Goal: Task Accomplishment & Management: Manage account settings

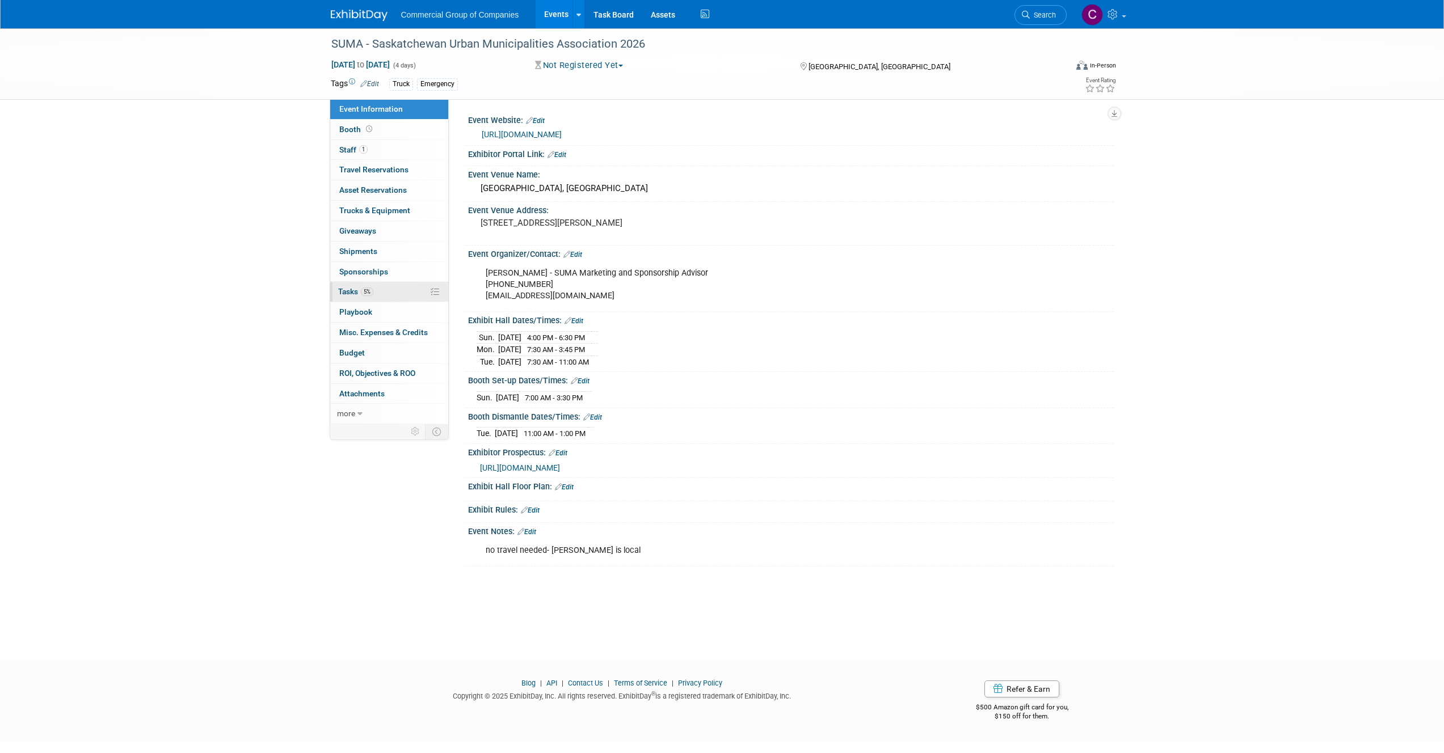
click at [399, 285] on link "5% Tasks 5%" at bounding box center [389, 292] width 118 height 20
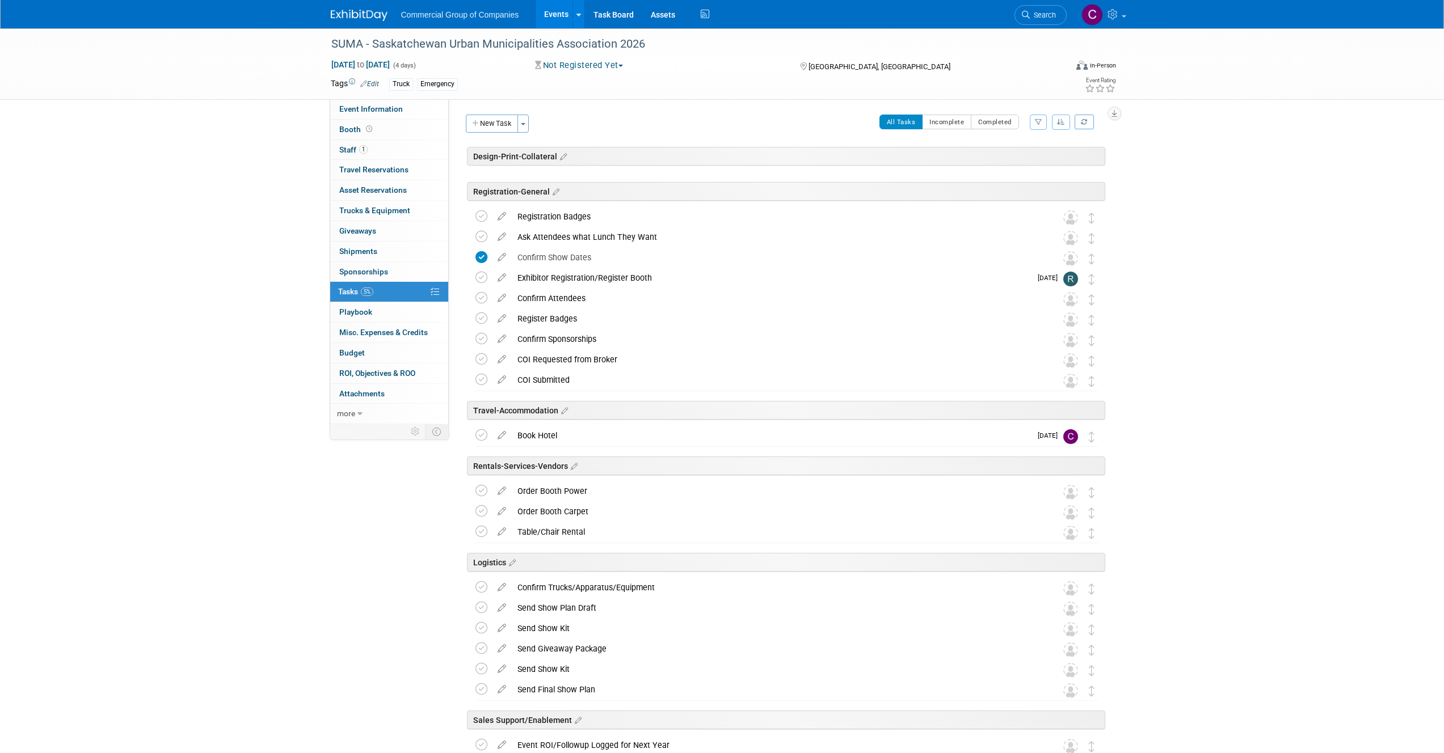
click at [367, 23] on div "Commercial Group of Companies Events Add Event Bulk Upload Events Shareable Eve…" at bounding box center [722, 14] width 783 height 28
click at [369, 19] on img at bounding box center [359, 15] width 57 height 11
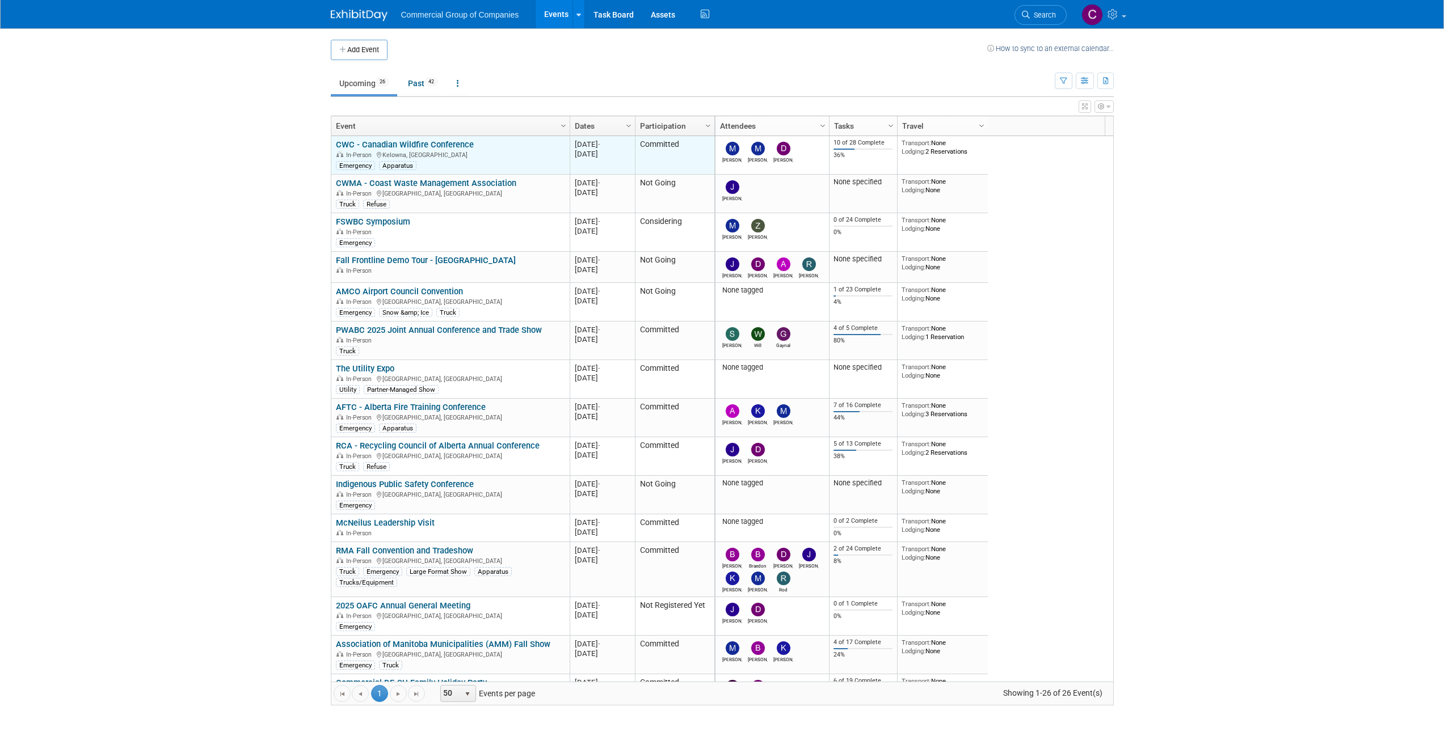
click at [386, 144] on link "CWC - Canadian Wildfire Conference" at bounding box center [405, 145] width 138 height 10
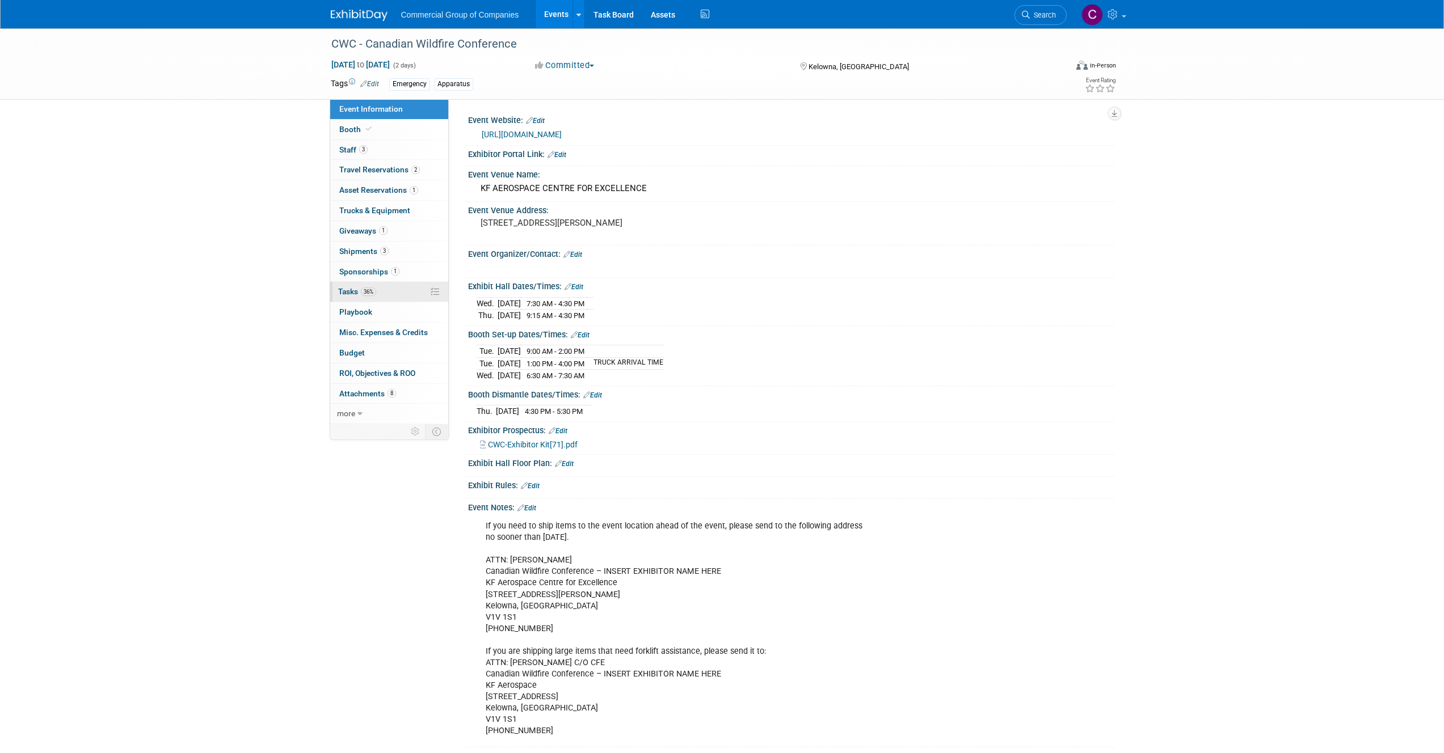
click at [373, 291] on span "36%" at bounding box center [368, 292] width 15 height 9
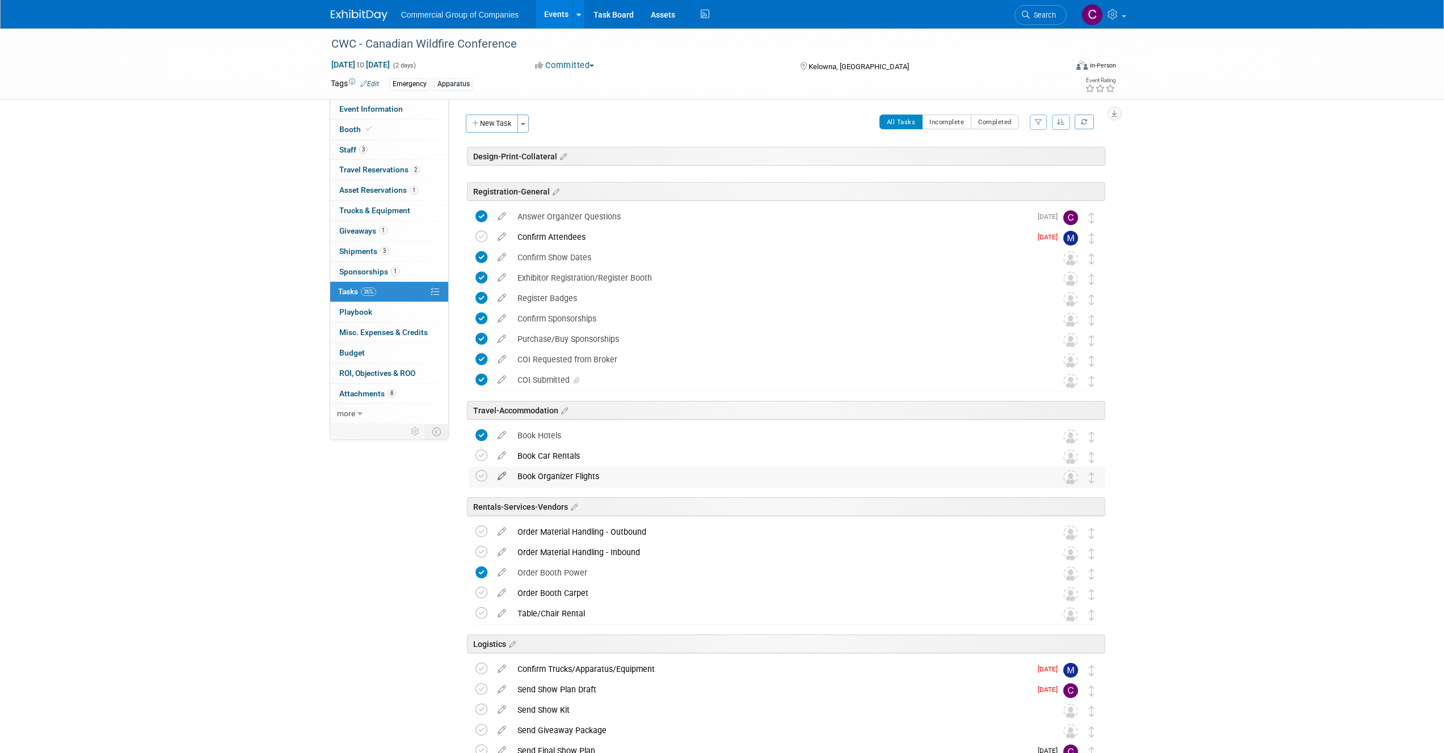
click at [500, 475] on icon at bounding box center [502, 474] width 20 height 14
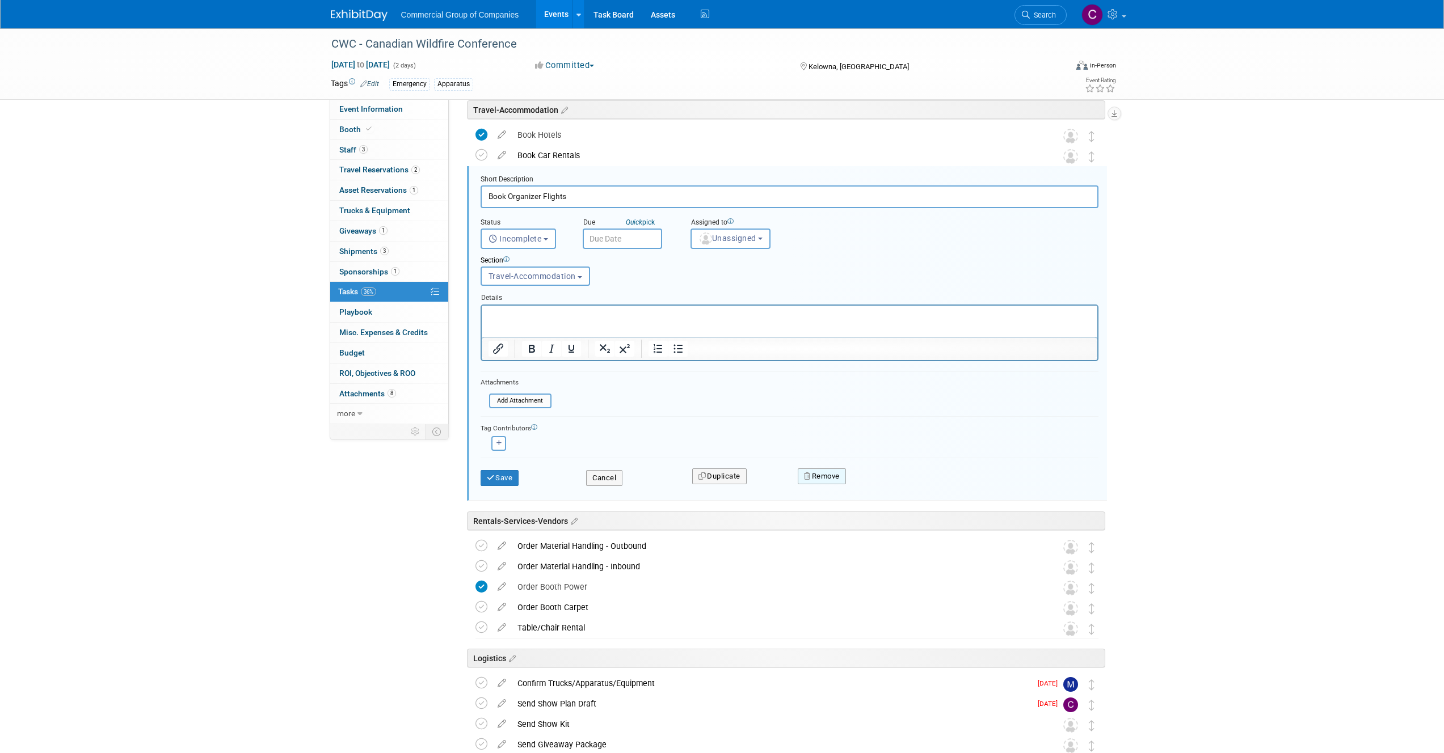
click at [824, 476] on button "Remove" at bounding box center [822, 477] width 48 height 16
click at [869, 474] on div "Yes No" at bounding box center [900, 485] width 90 height 28
click at [879, 483] on icon at bounding box center [877, 486] width 7 height 6
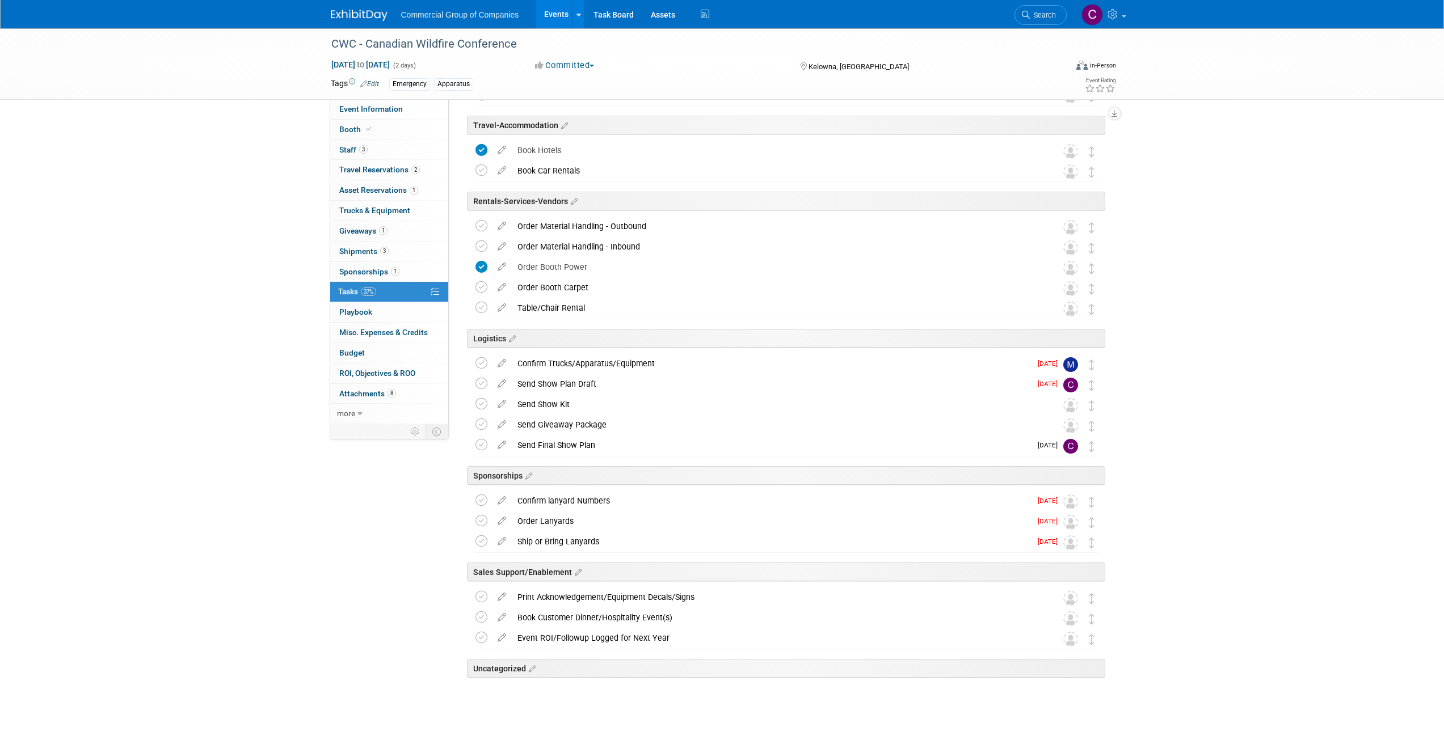
scroll to position [285, 0]
click at [499, 168] on icon at bounding box center [502, 168] width 20 height 14
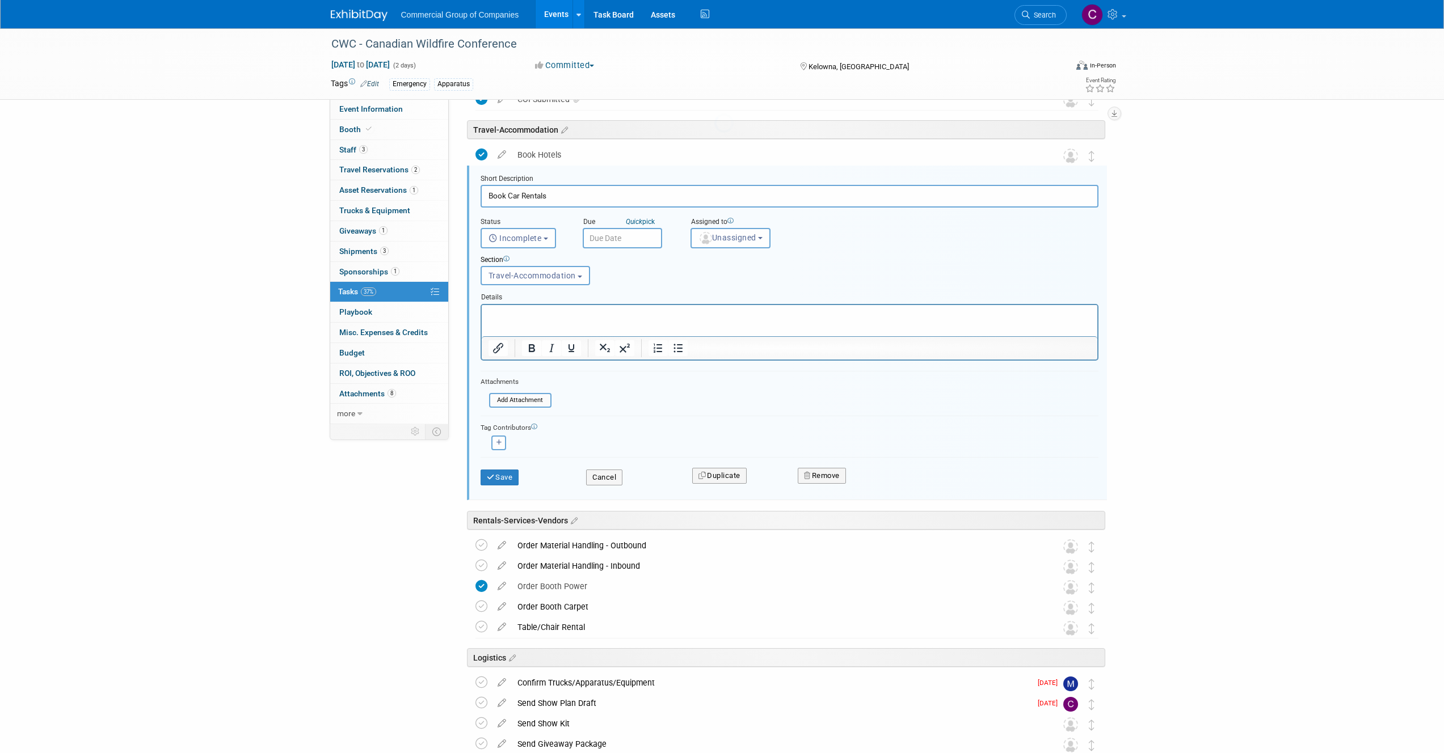
scroll to position [280, 0]
click at [823, 477] on button "Remove" at bounding box center [822, 477] width 48 height 16
click at [866, 492] on div "Yes No" at bounding box center [900, 486] width 74 height 18
click at [887, 492] on link "Yes" at bounding box center [885, 486] width 33 height 18
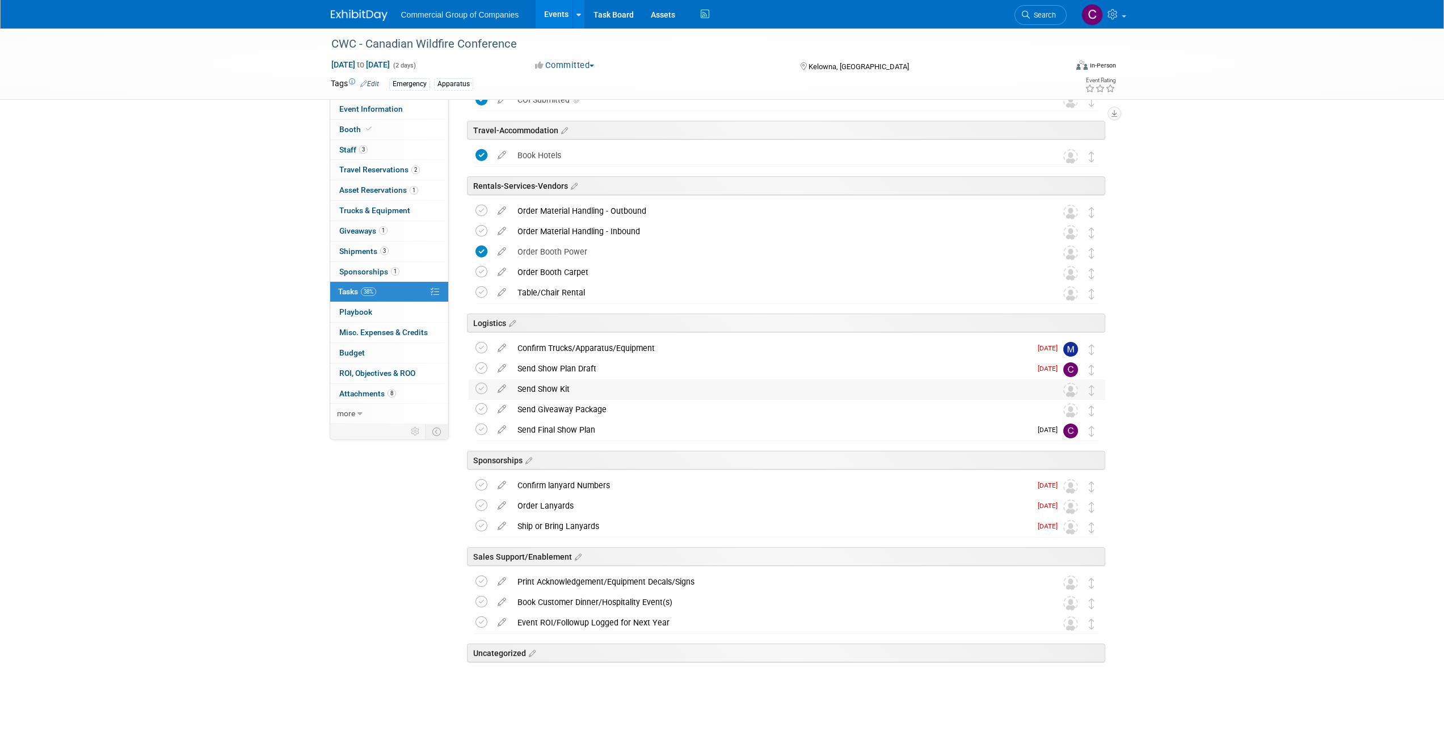
scroll to position [265, 0]
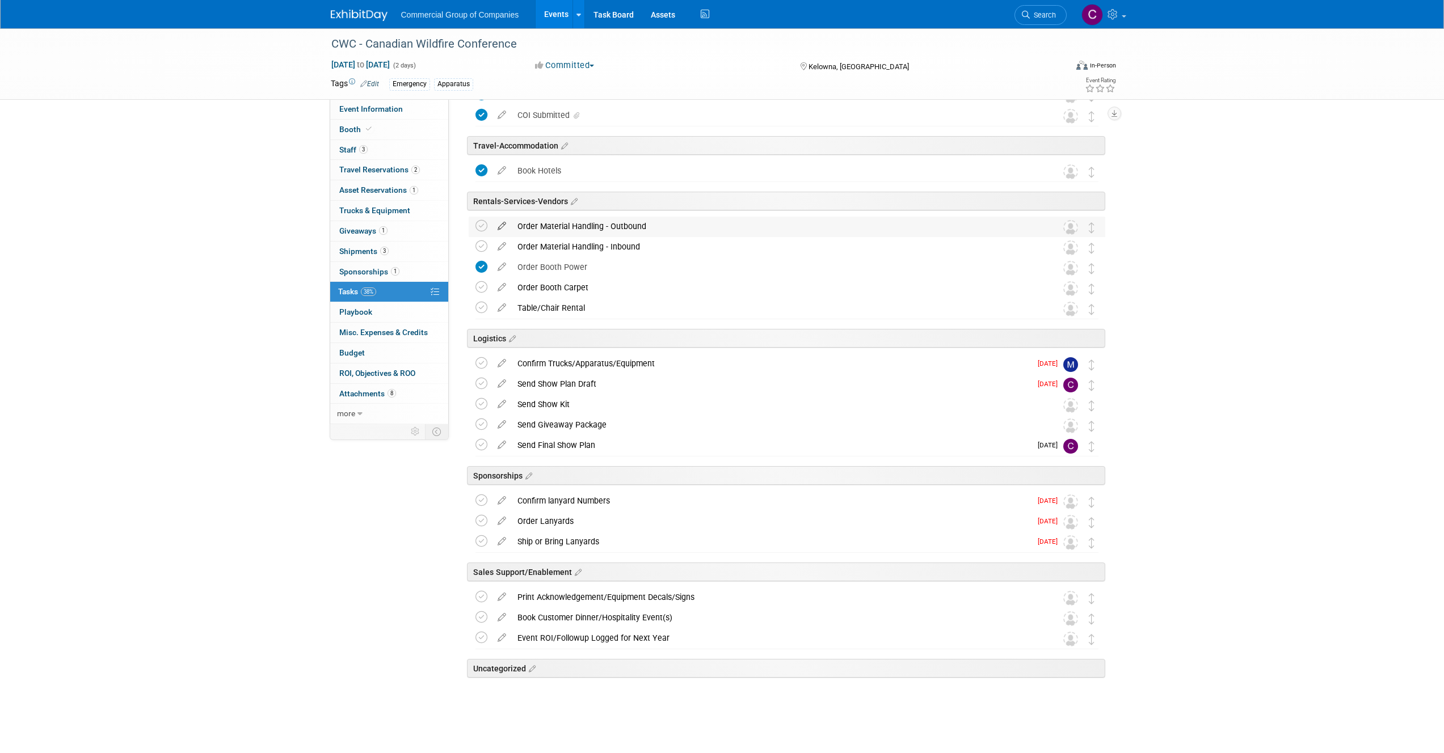
click at [501, 225] on icon at bounding box center [502, 224] width 20 height 14
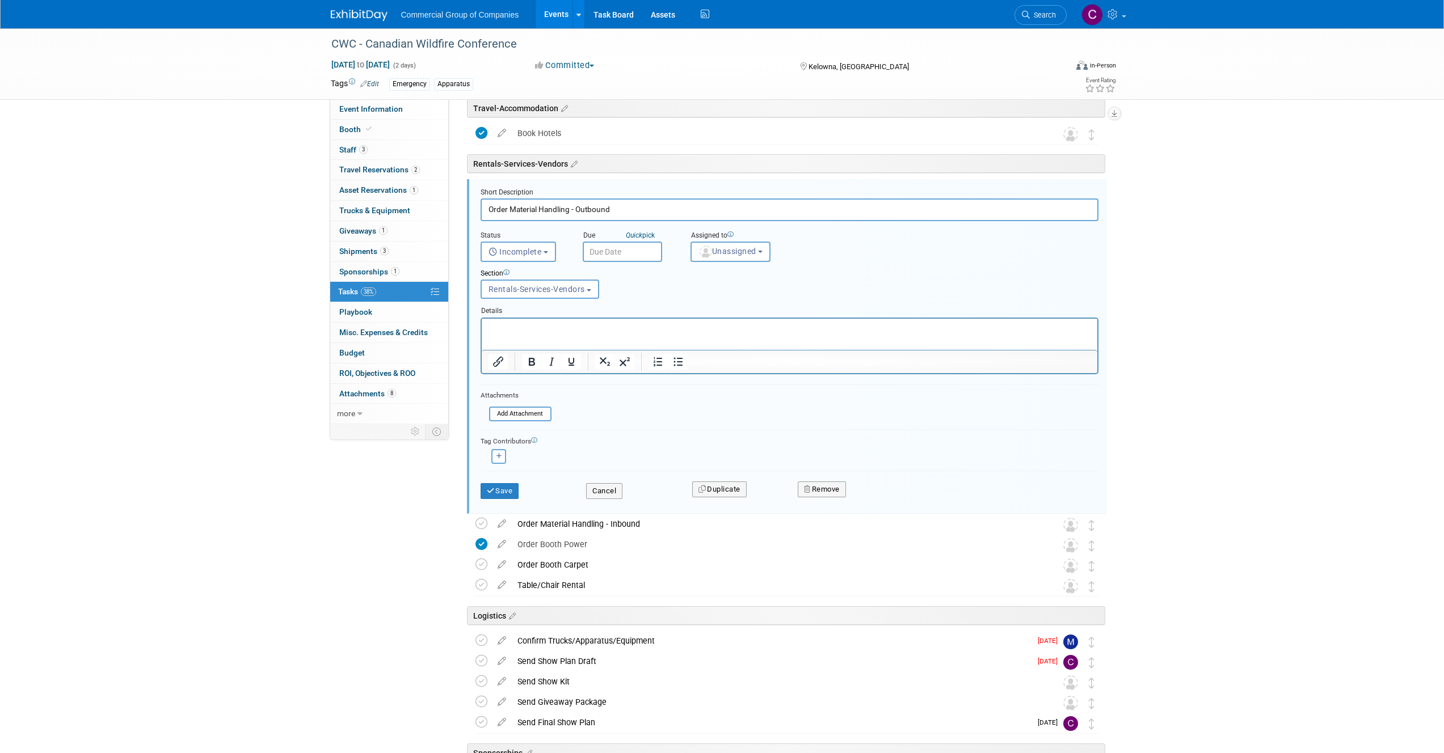
scroll to position [315, 0]
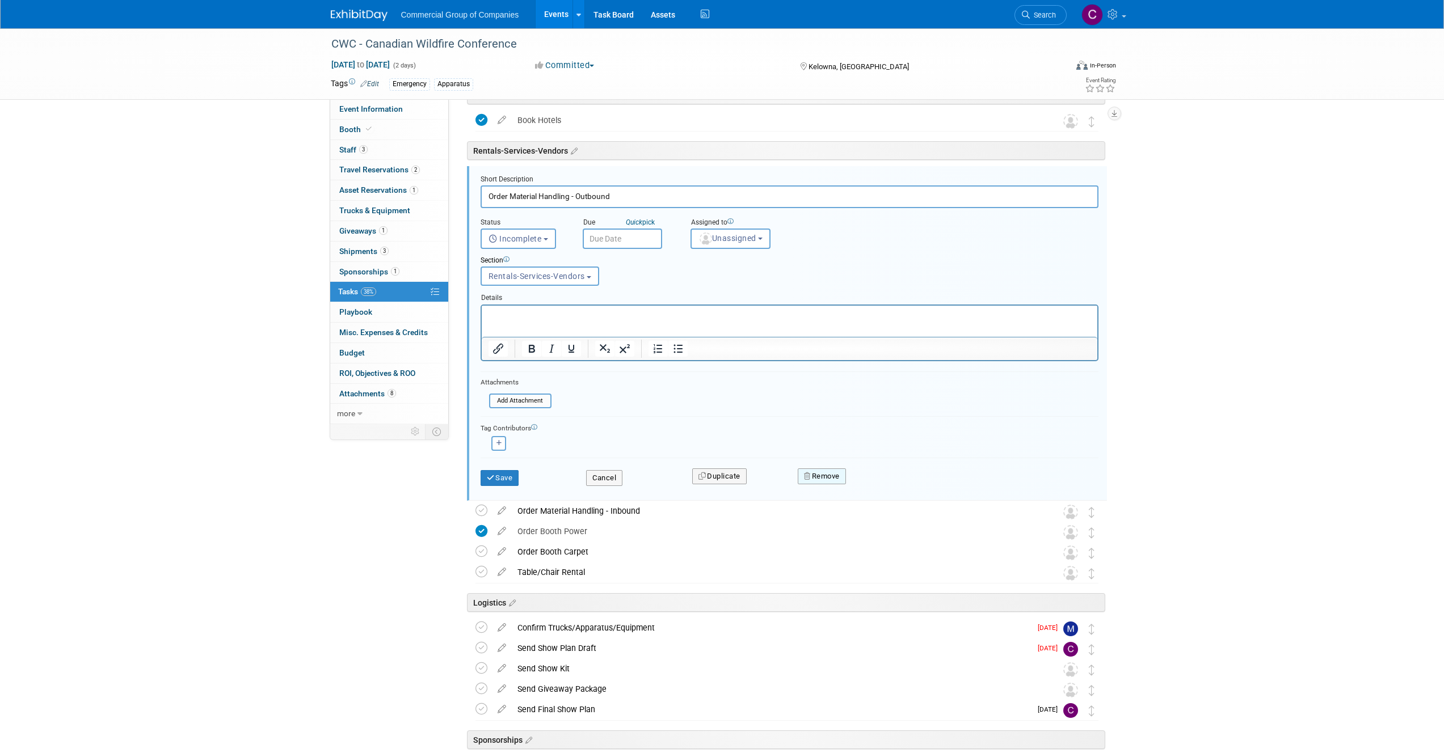
click at [803, 473] on button "Remove" at bounding box center [822, 477] width 48 height 16
click at [885, 488] on link "Yes" at bounding box center [885, 486] width 33 height 18
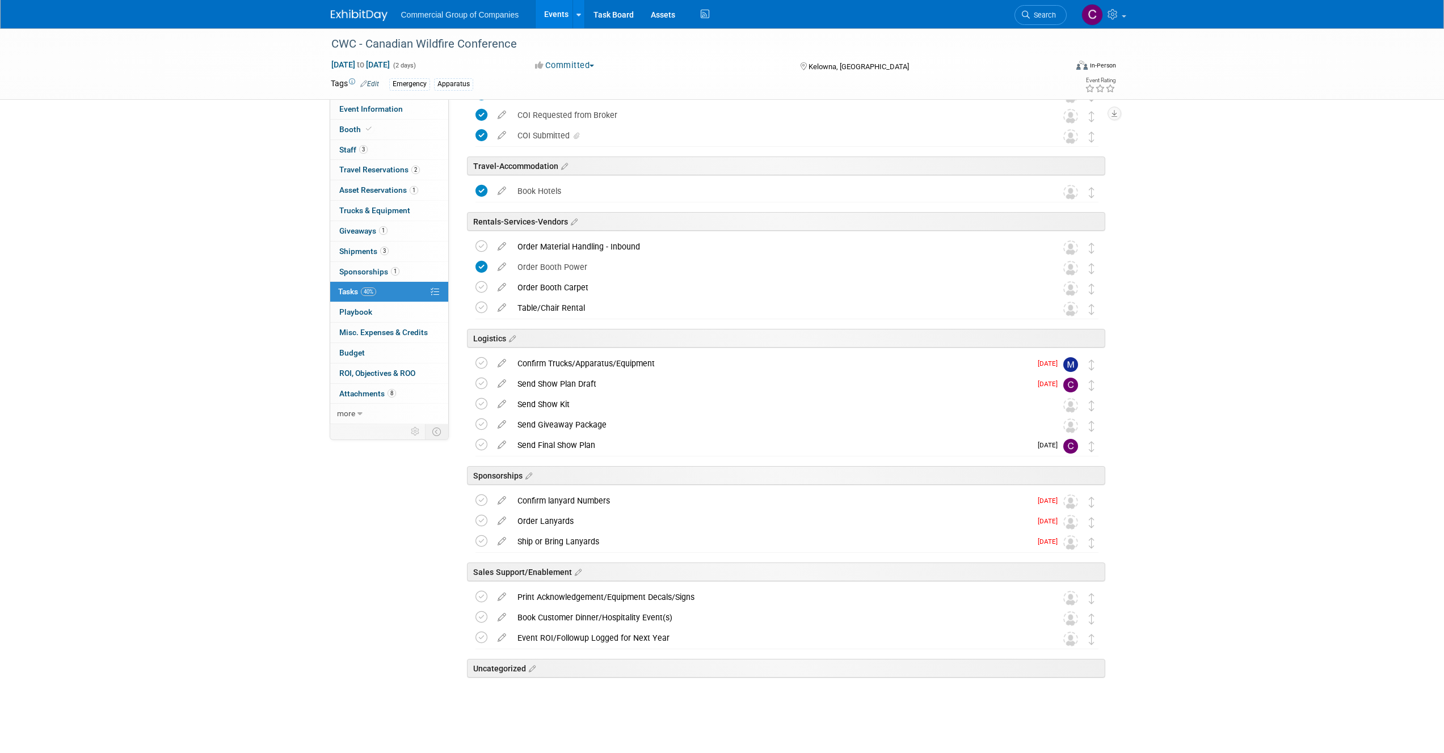
scroll to position [245, 0]
click at [501, 290] on icon at bounding box center [502, 285] width 20 height 14
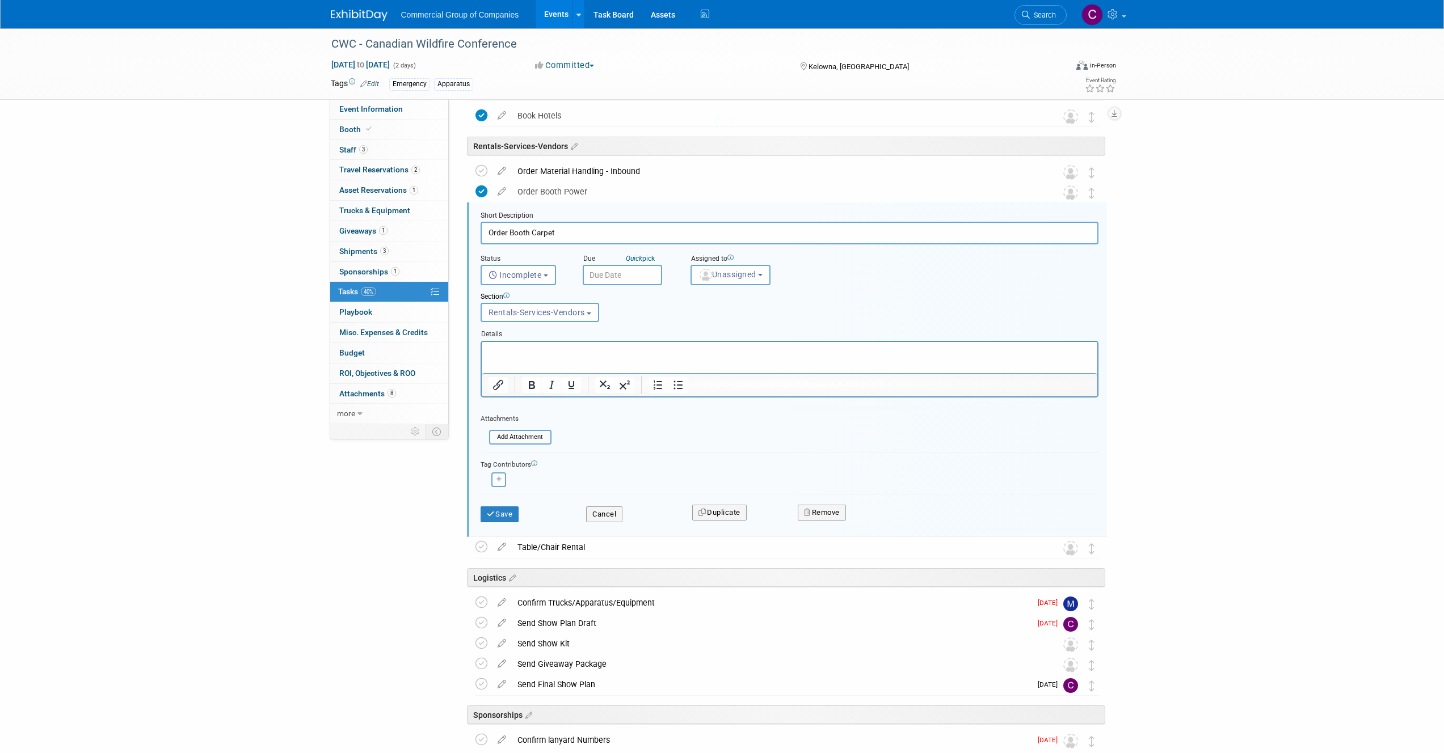
scroll to position [356, 0]
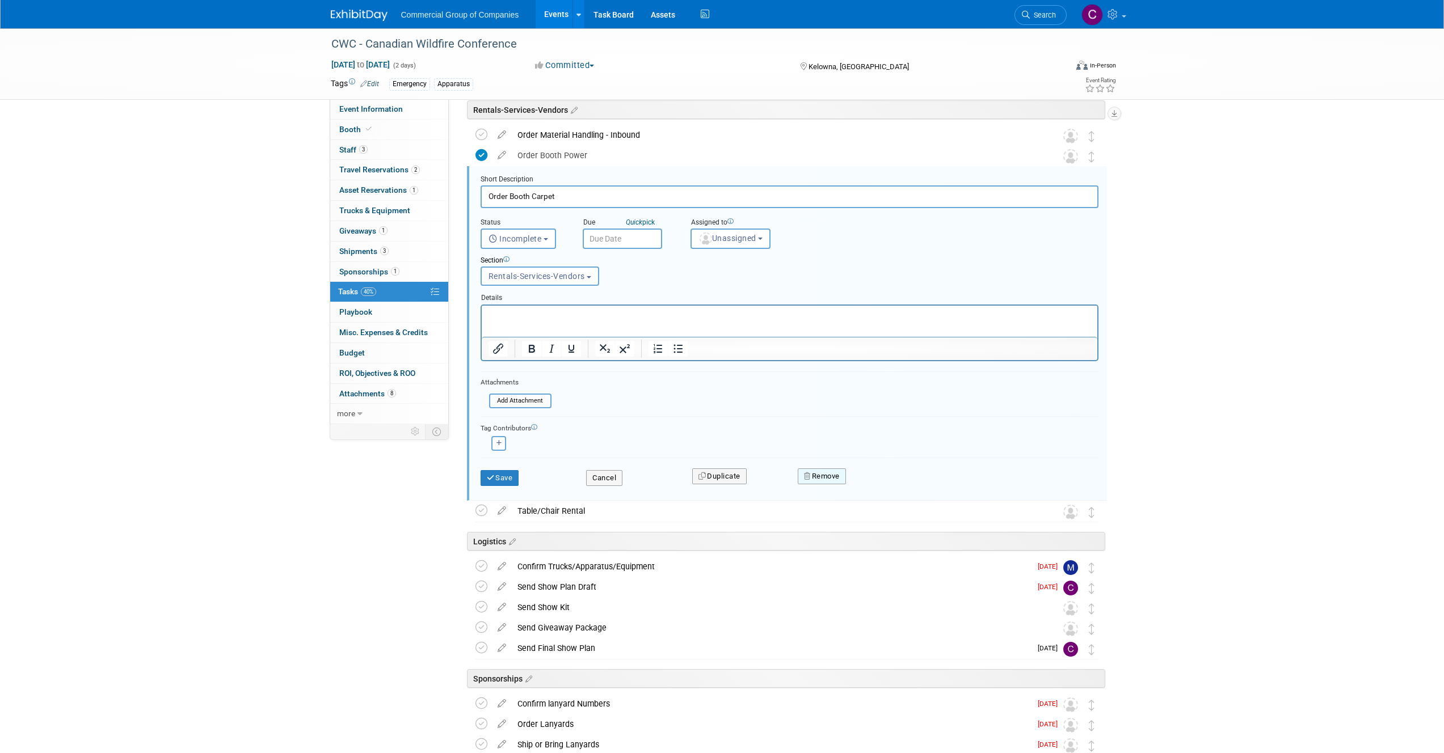
click at [830, 470] on button "Remove" at bounding box center [822, 477] width 48 height 16
click at [903, 498] on div "Yes No" at bounding box center [900, 485] width 90 height 28
click at [896, 491] on link "Yes" at bounding box center [885, 486] width 33 height 18
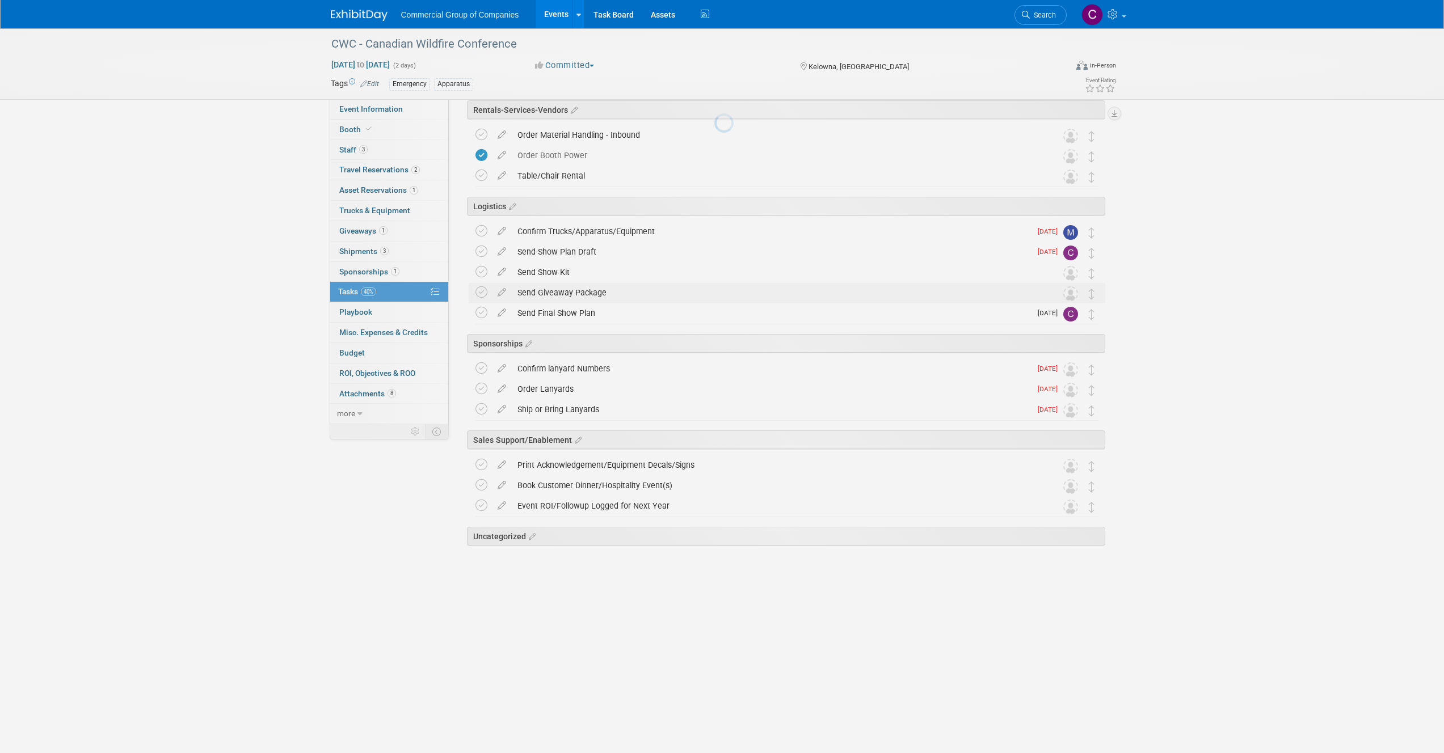
scroll to position [224, 0]
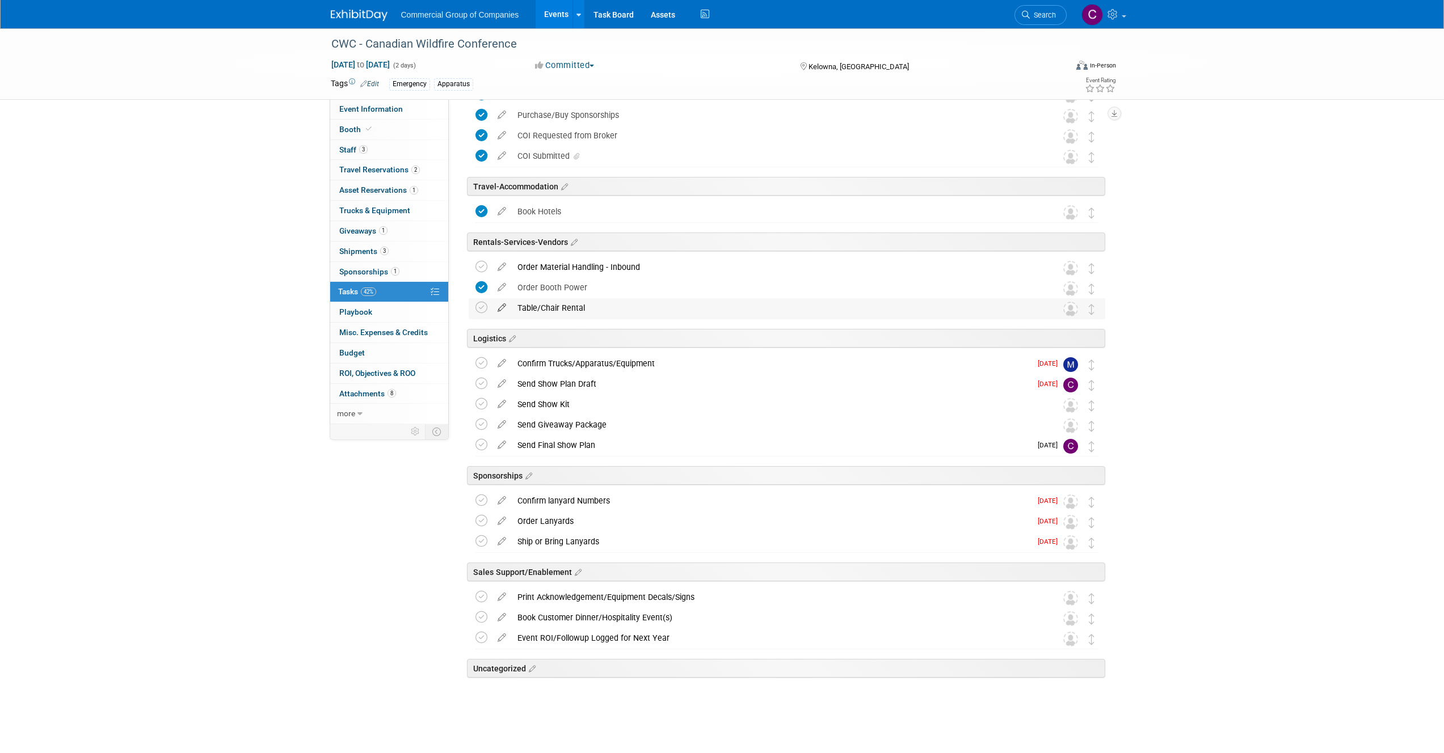
click at [500, 306] on icon at bounding box center [502, 305] width 20 height 14
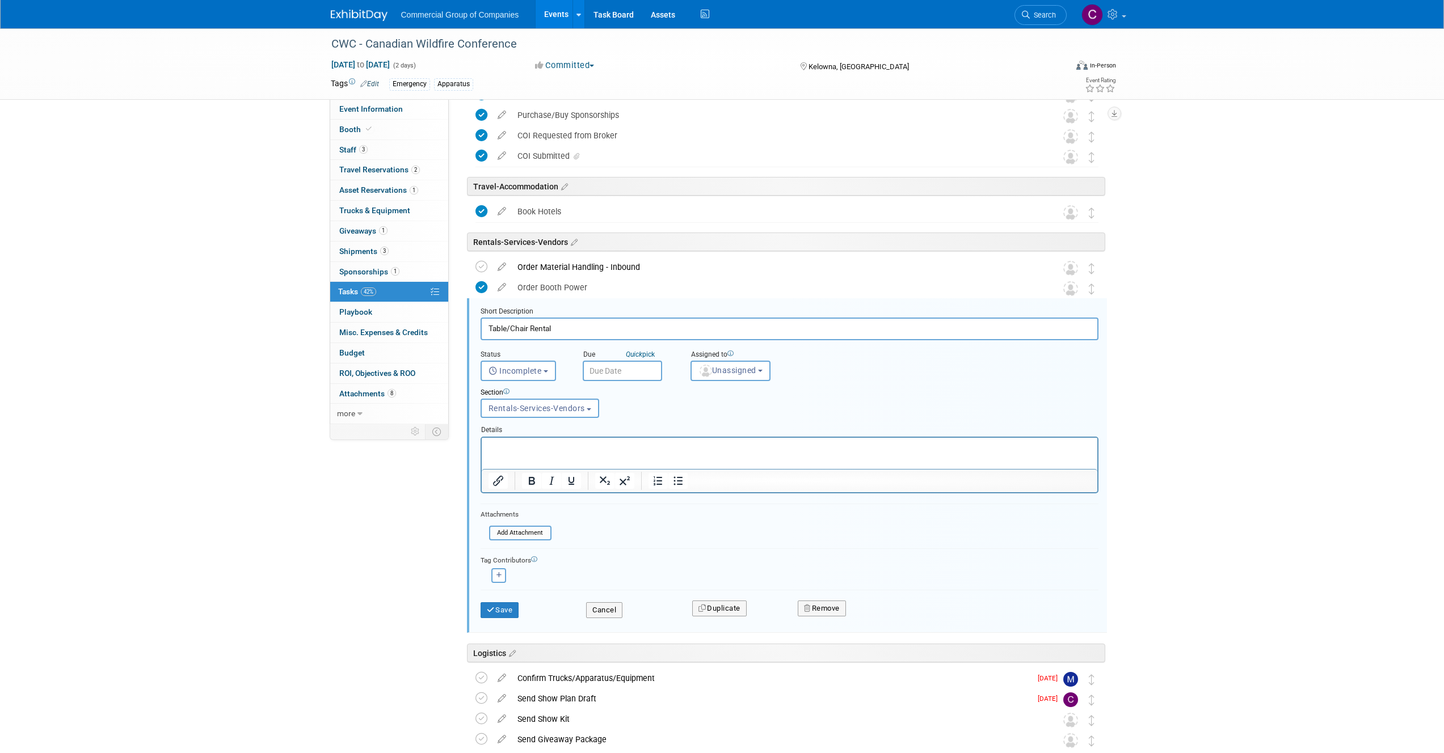
scroll to position [356, 0]
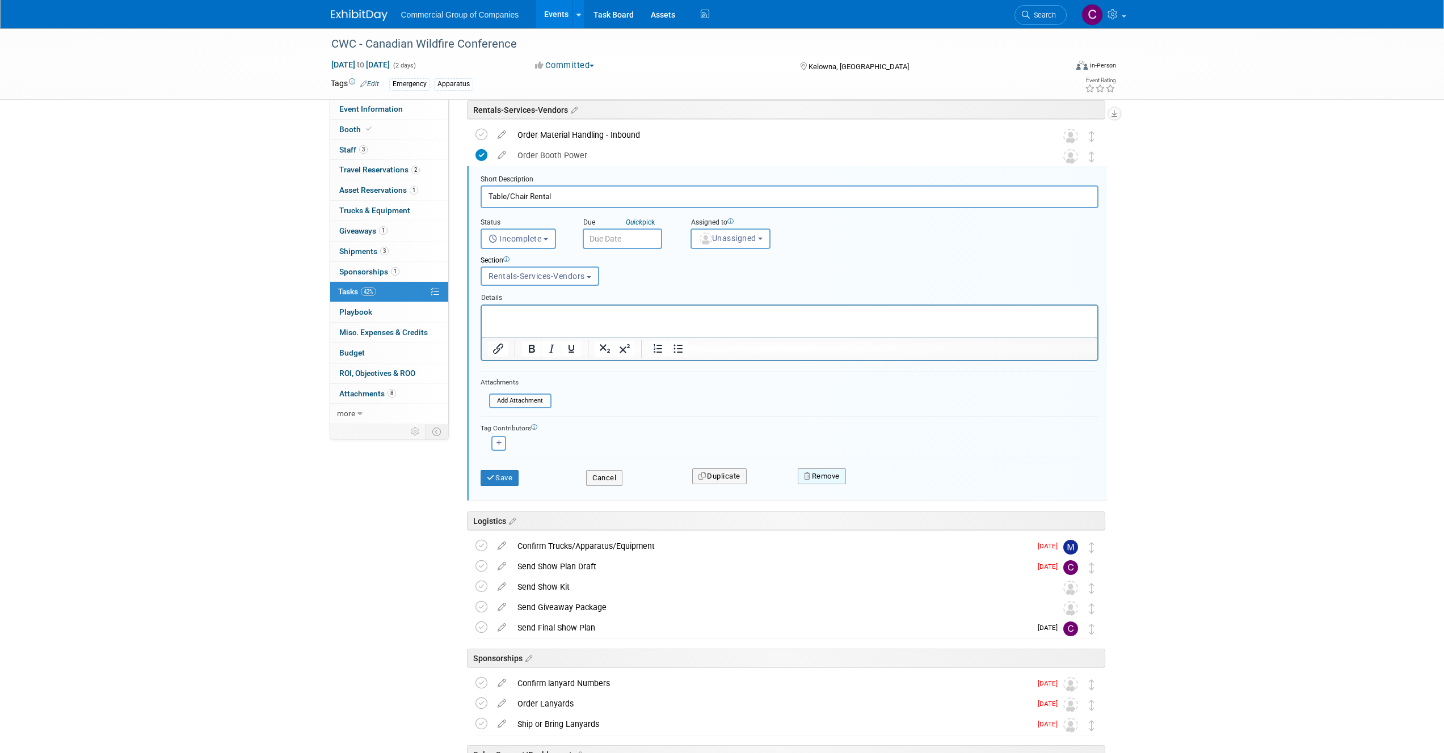
click at [812, 480] on button "Remove" at bounding box center [822, 477] width 48 height 16
click at [887, 485] on link "Yes" at bounding box center [885, 486] width 33 height 18
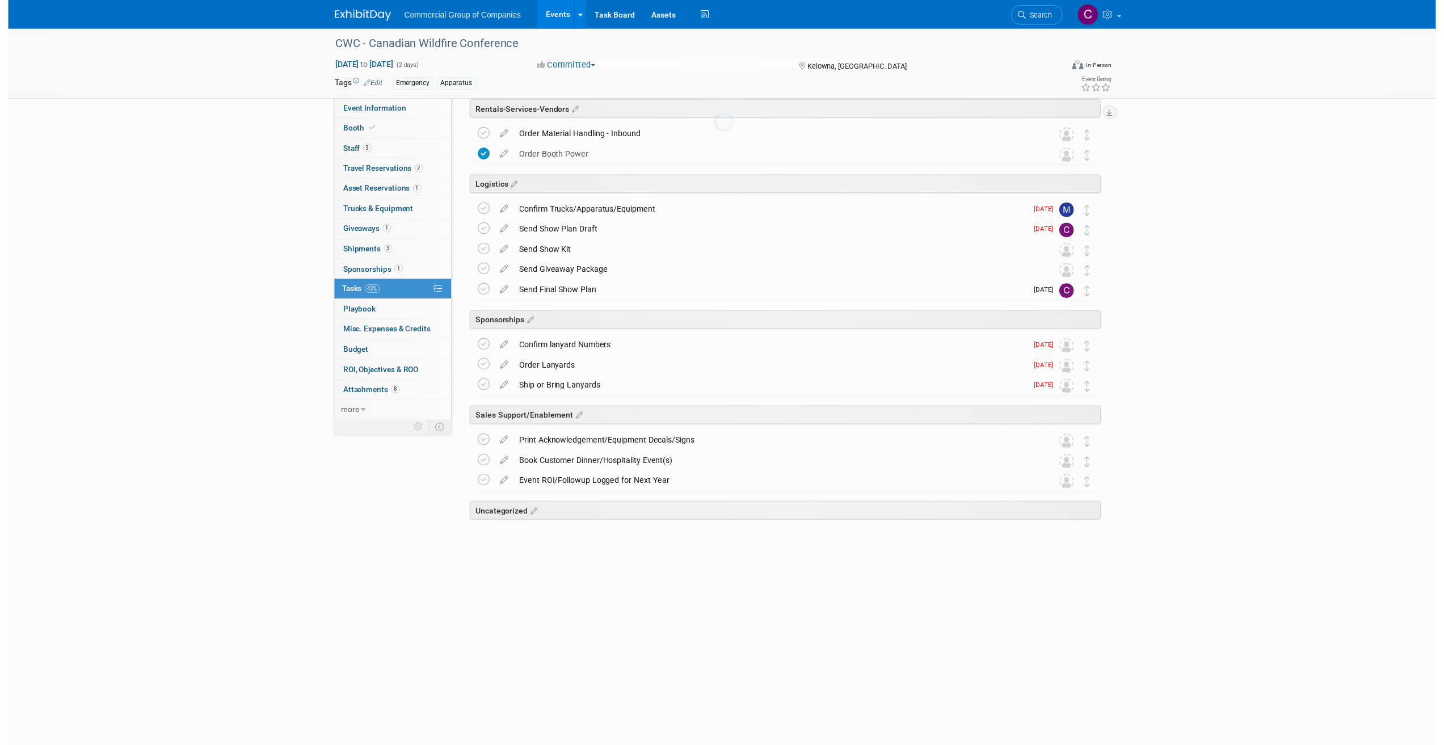
scroll to position [204, 0]
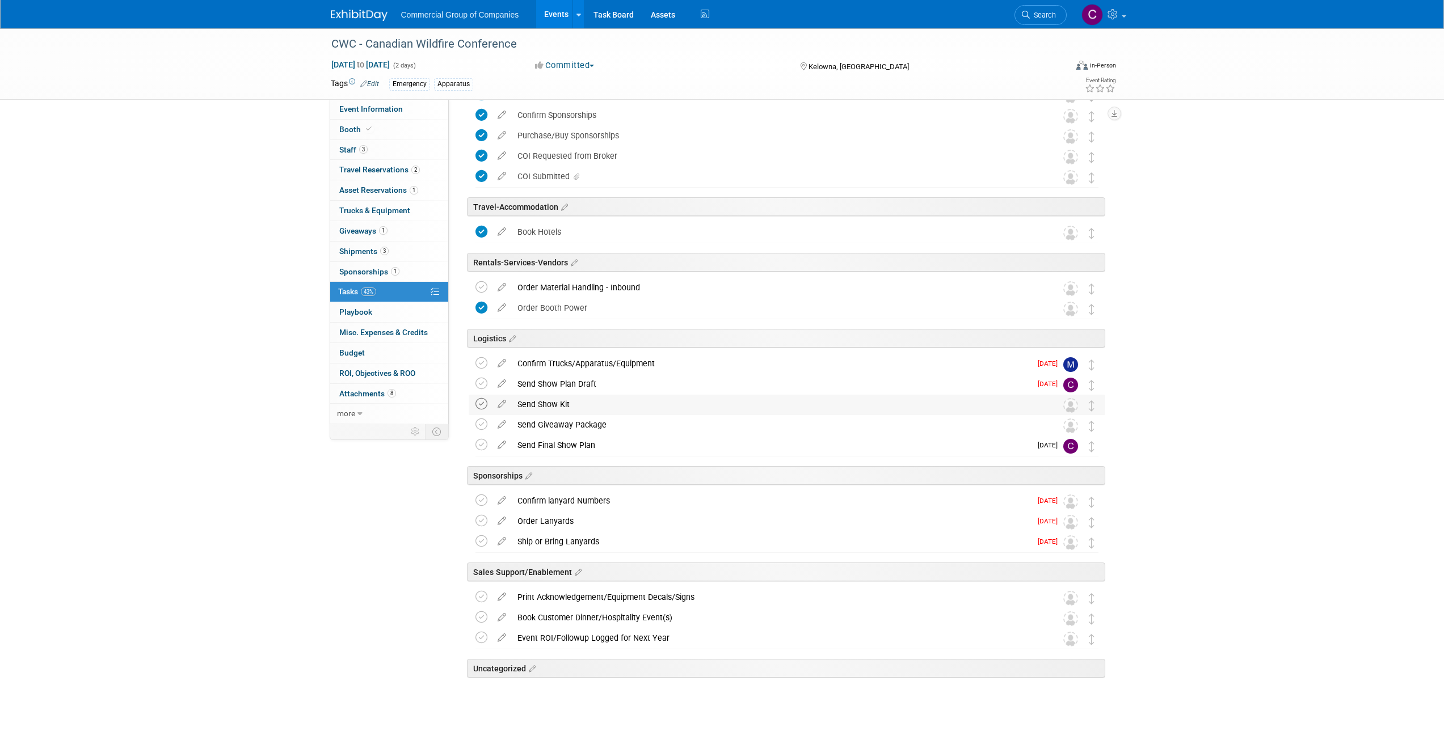
click at [484, 403] on icon at bounding box center [481, 404] width 12 height 12
click at [480, 425] on icon at bounding box center [481, 425] width 12 height 12
click at [479, 364] on icon at bounding box center [481, 363] width 12 height 12
click at [482, 540] on icon at bounding box center [481, 542] width 12 height 12
click at [480, 519] on icon at bounding box center [481, 521] width 12 height 12
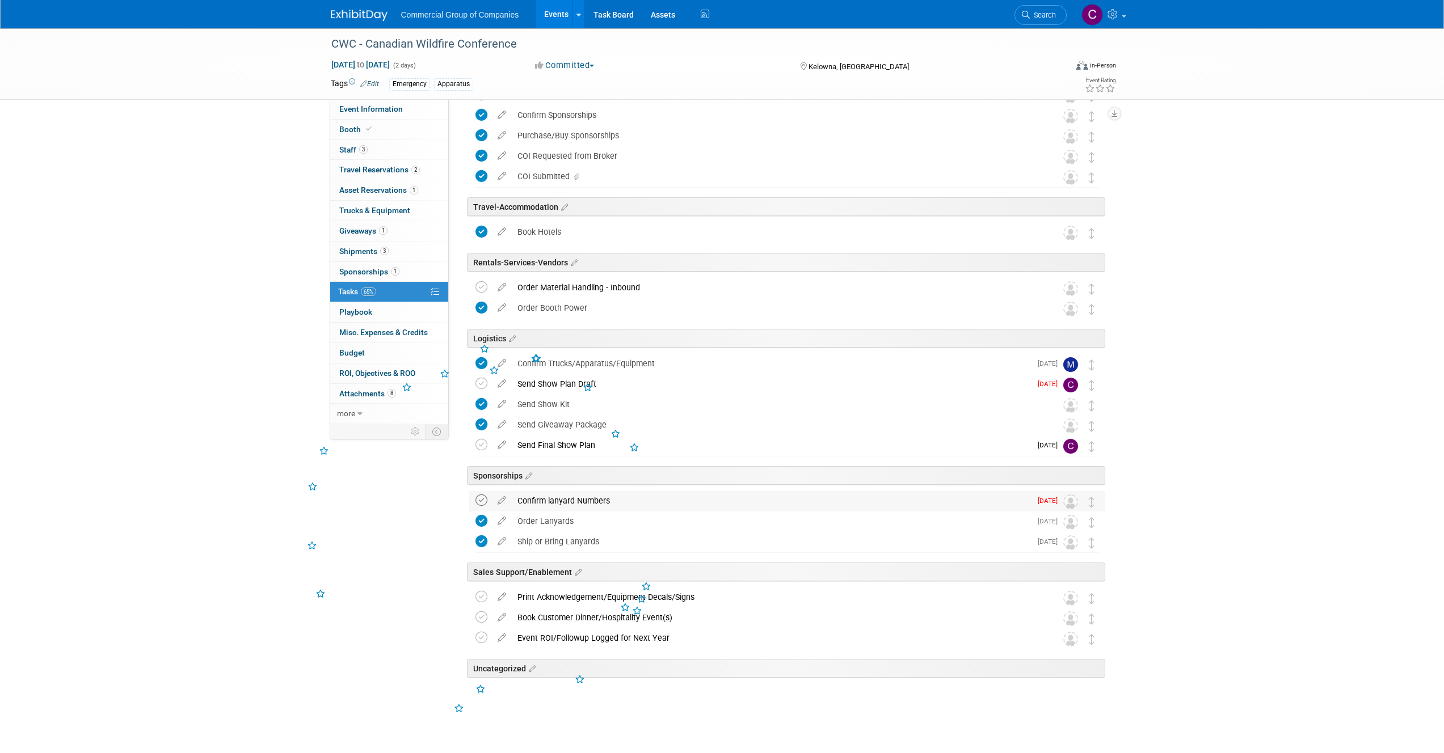
click at [482, 495] on icon at bounding box center [481, 501] width 12 height 12
click at [503, 596] on icon at bounding box center [502, 595] width 20 height 14
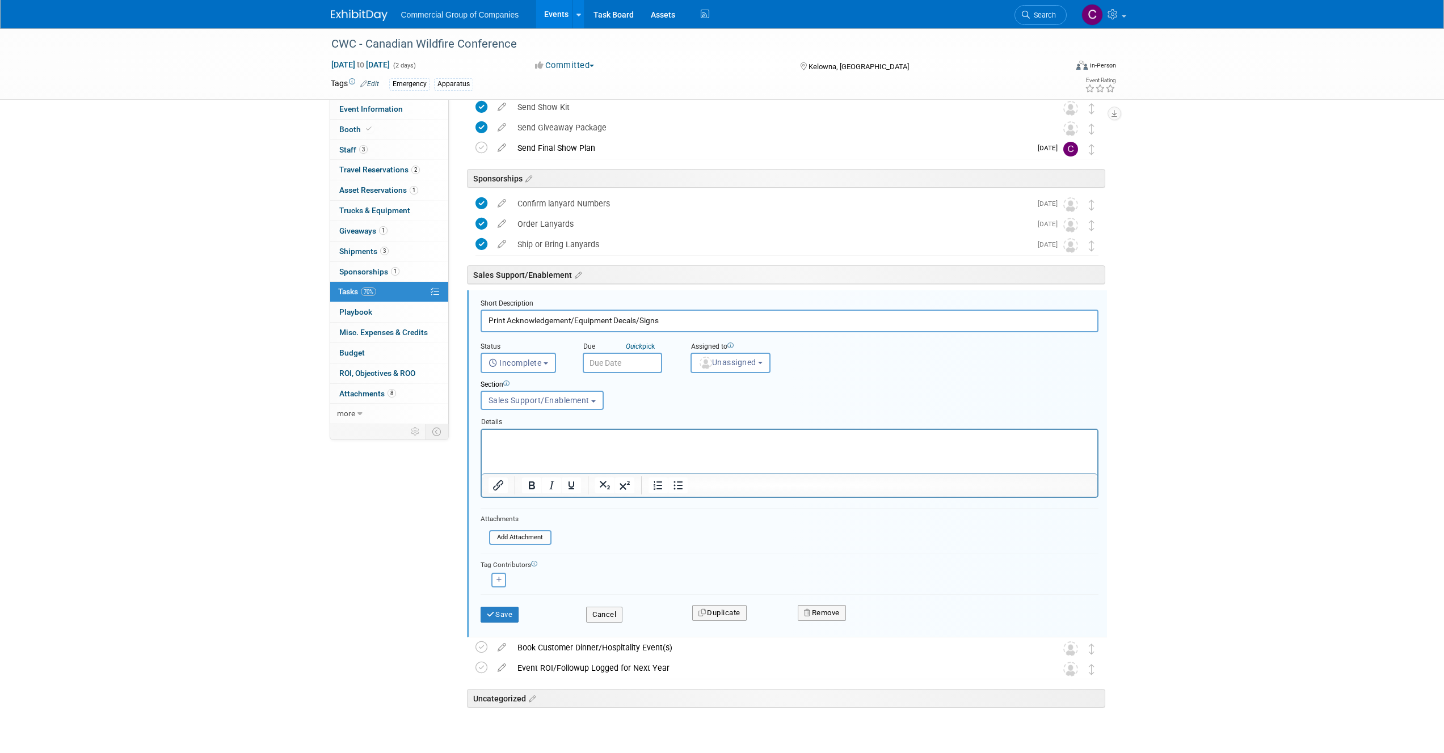
scroll to position [531, 0]
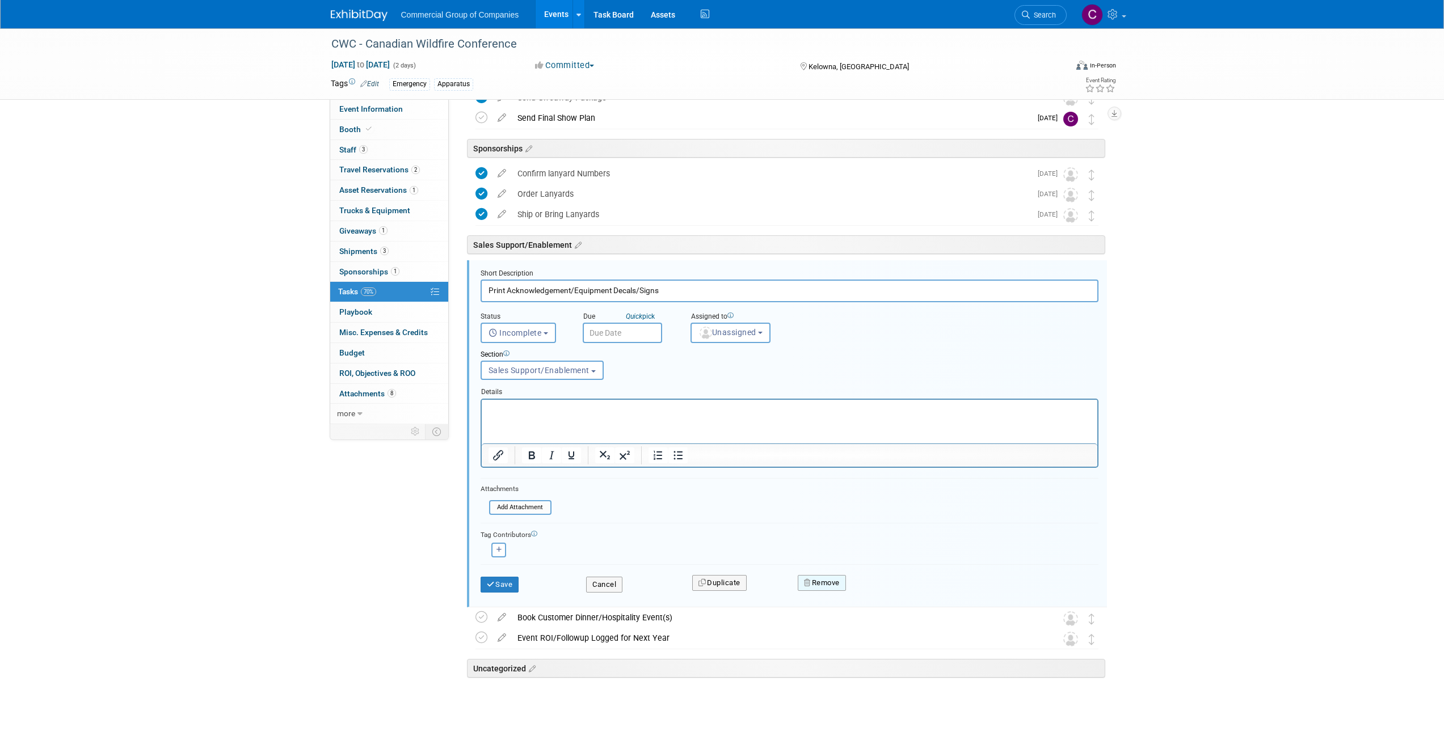
click at [811, 583] on icon "button" at bounding box center [808, 582] width 8 height 7
click at [909, 593] on link "No" at bounding box center [921, 592] width 29 height 18
click at [844, 595] on div "Remove" at bounding box center [921, 583] width 264 height 27
click at [838, 585] on button "Remove" at bounding box center [822, 583] width 48 height 16
click at [884, 598] on link "Yes" at bounding box center [885, 592] width 33 height 18
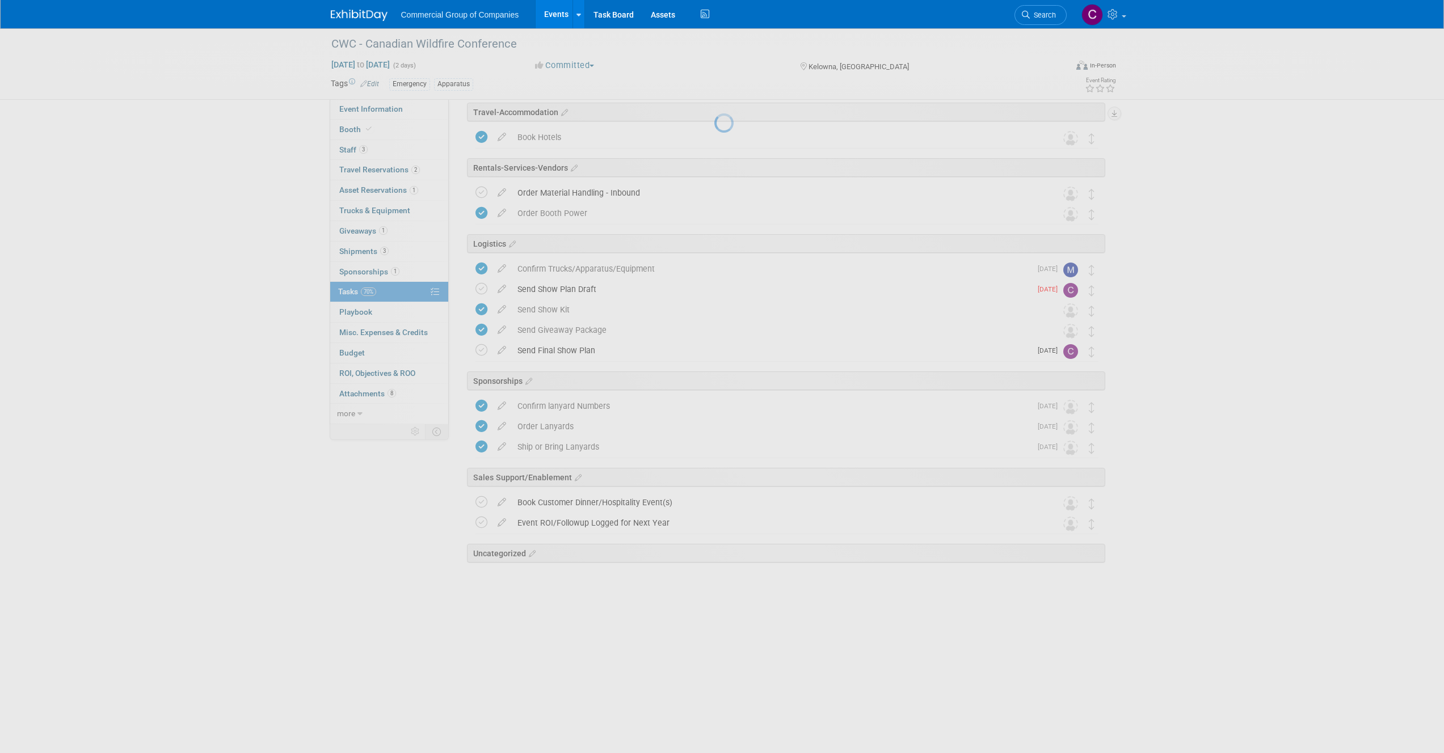
scroll to position [183, 0]
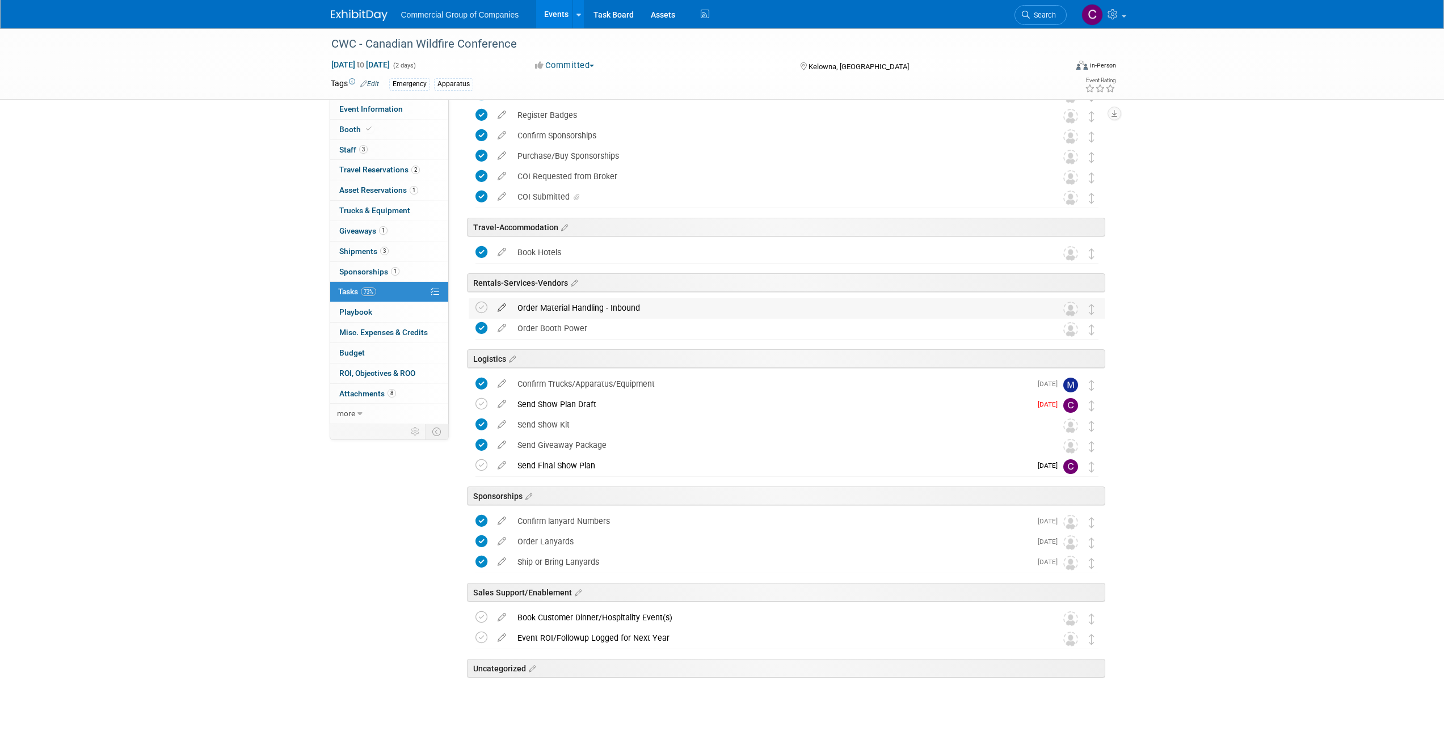
click at [500, 307] on icon at bounding box center [502, 305] width 20 height 14
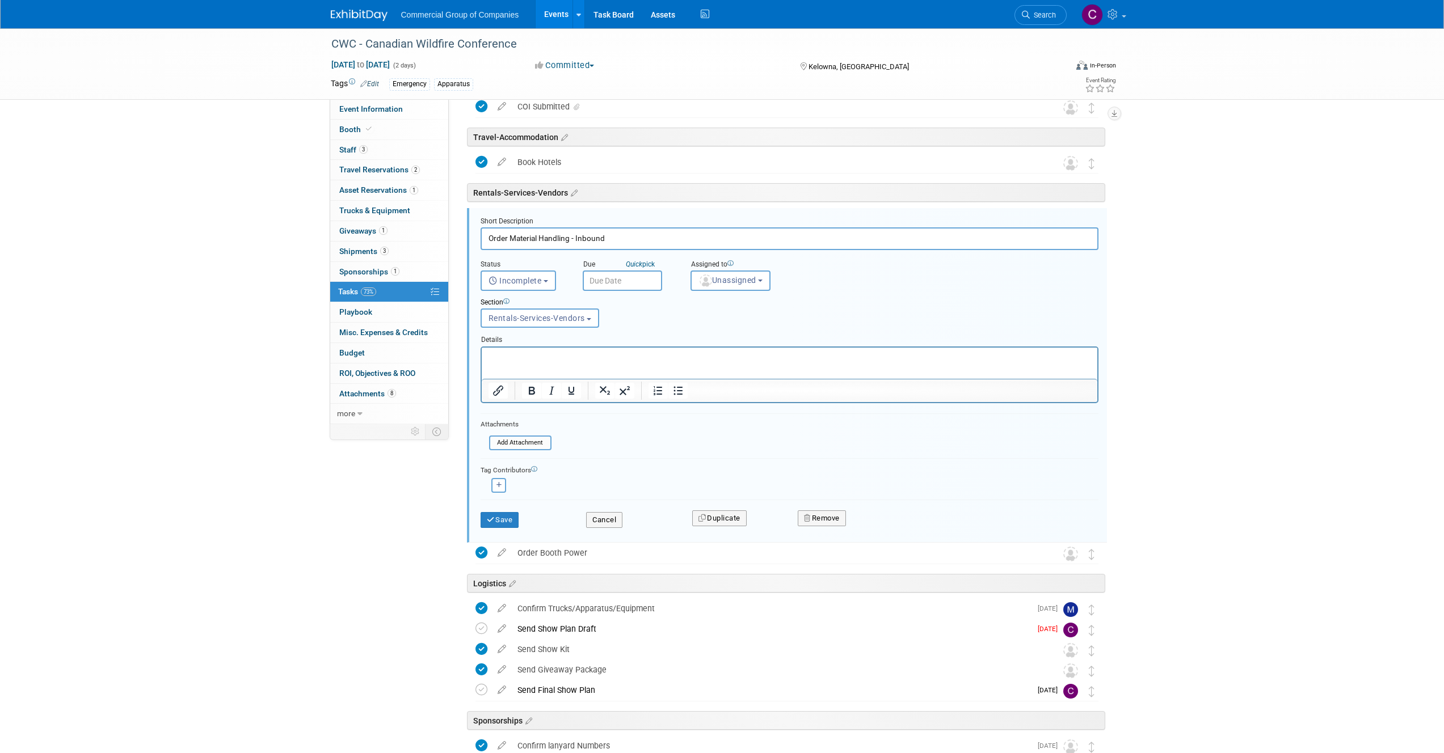
scroll to position [315, 0]
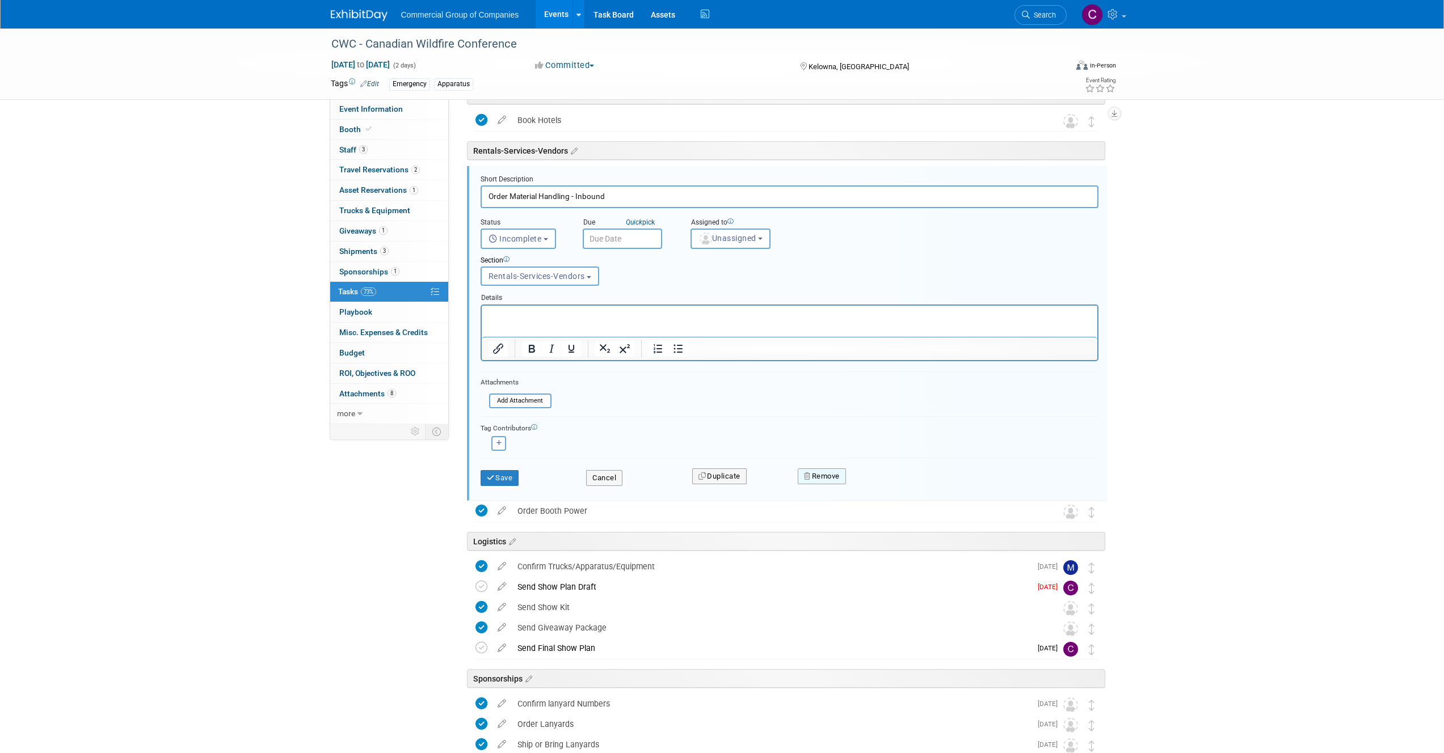
click at [824, 469] on button "Remove" at bounding box center [822, 477] width 48 height 16
click at [900, 486] on link "Yes" at bounding box center [885, 486] width 33 height 18
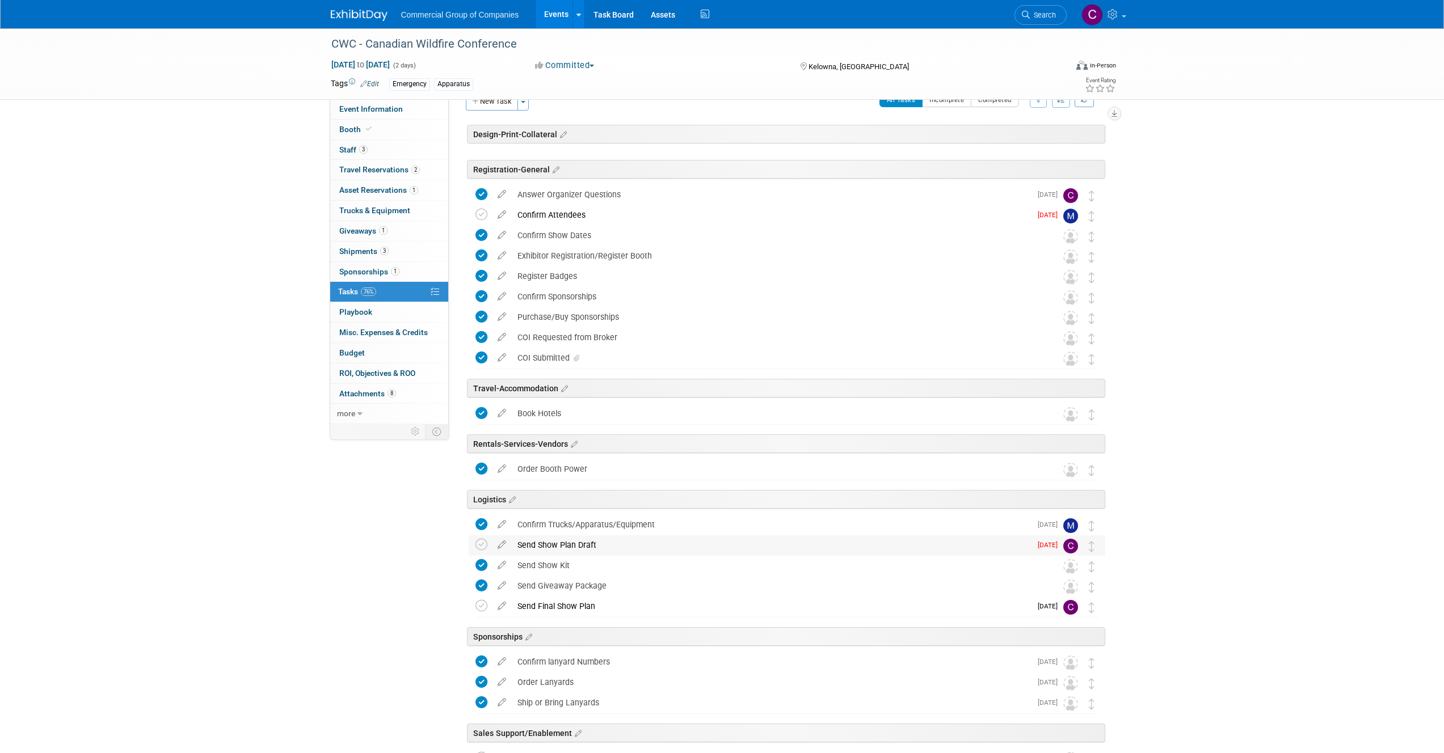
scroll to position [0, 0]
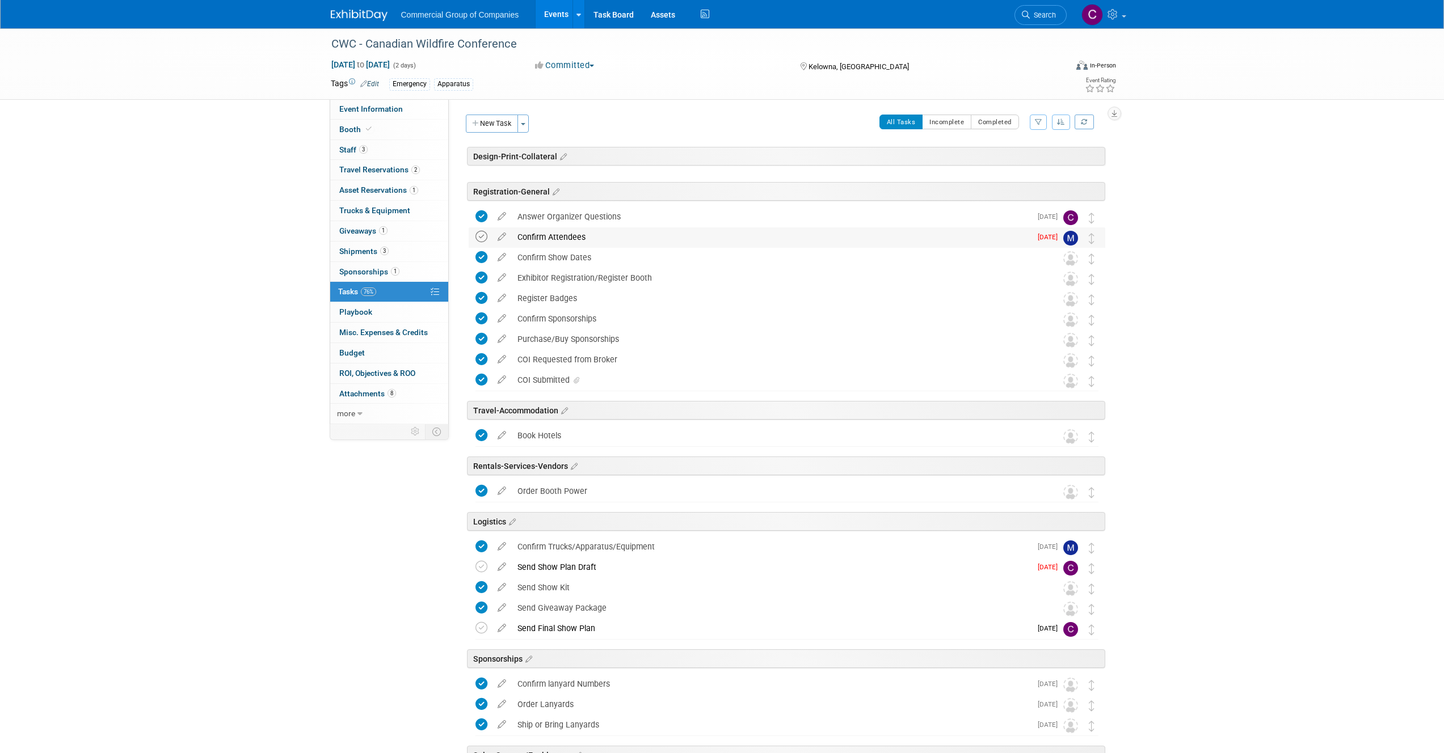
click at [480, 237] on icon at bounding box center [481, 237] width 12 height 12
click at [246, 173] on div "CWC - Canadian Wildfire Conference Oct 1, 2025 to Oct 2, 2025 (2 days) Oct 1, 2…" at bounding box center [722, 472] width 1444 height 888
click at [297, 136] on div "CWC - Canadian Wildfire Conference Oct 1, 2025 to Oct 2, 2025 (2 days) Oct 1, 2…" at bounding box center [722, 472] width 1444 height 888
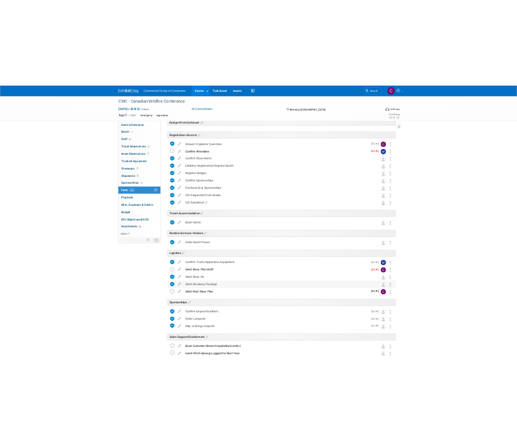
scroll to position [163, 0]
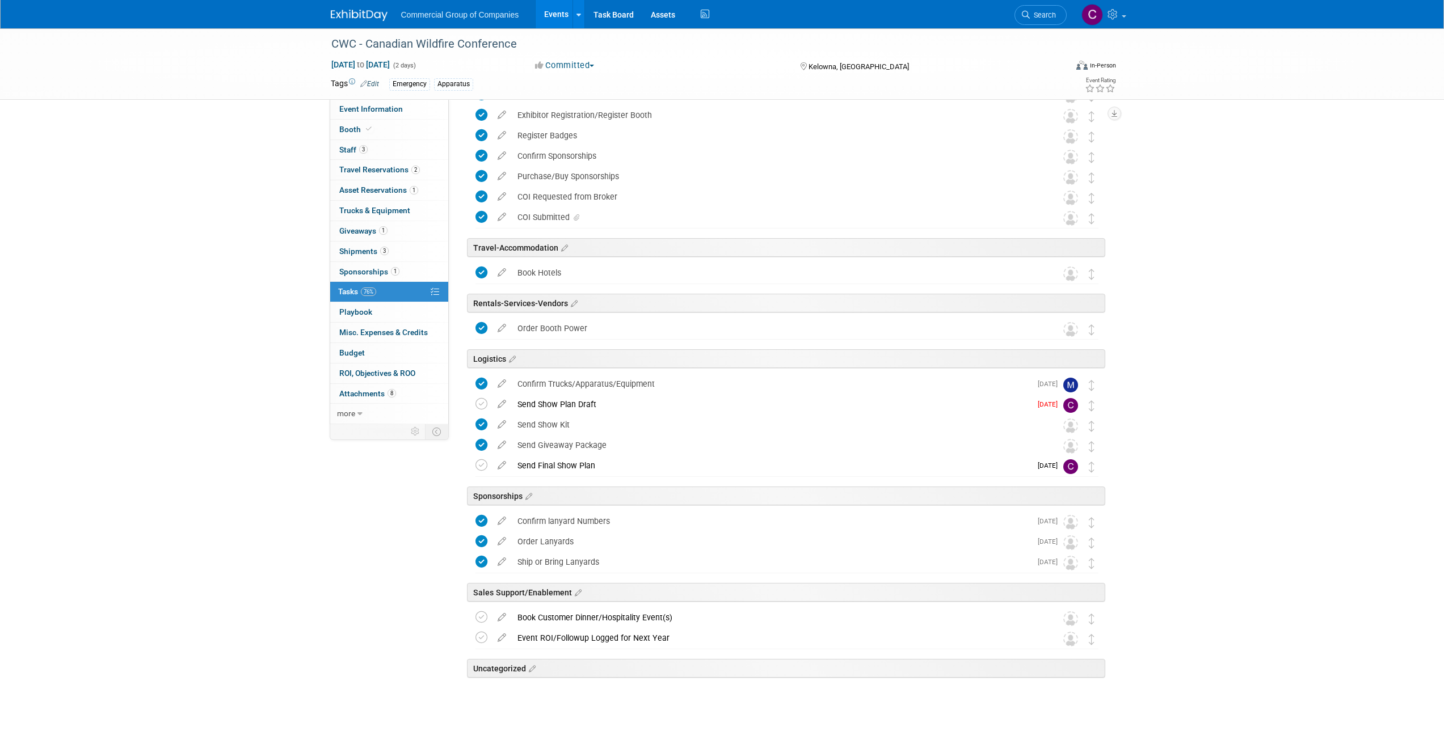
click at [1211, 289] on div "CWC - Canadian Wildfire Conference Oct 1, 2025 to Oct 2, 2025 (2 days) Oct 1, 2…" at bounding box center [722, 310] width 1444 height 888
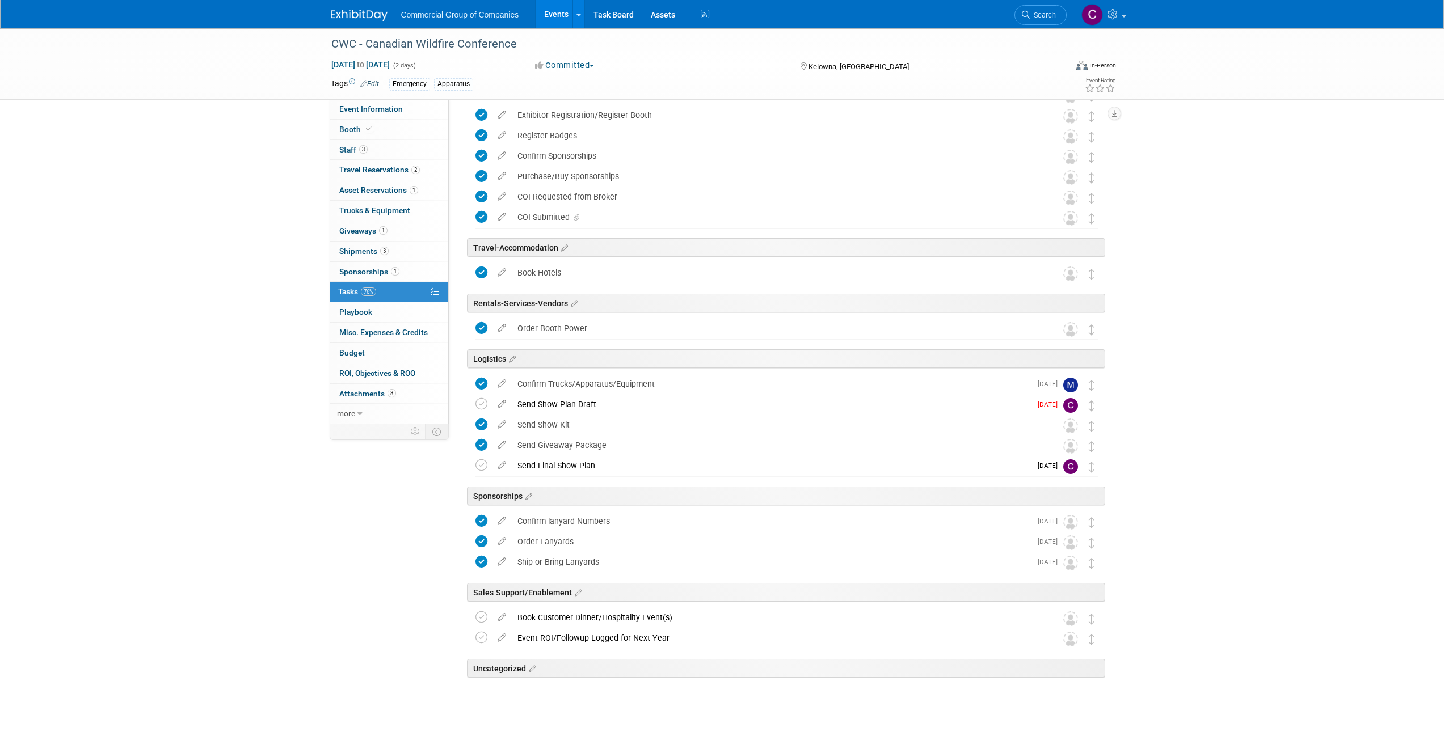
click at [1211, 289] on div "CWC - Canadian Wildfire Conference Oct 1, 2025 to Oct 2, 2025 (2 days) Oct 1, 2…" at bounding box center [722, 310] width 1444 height 888
